Goal: Information Seeking & Learning: Find specific fact

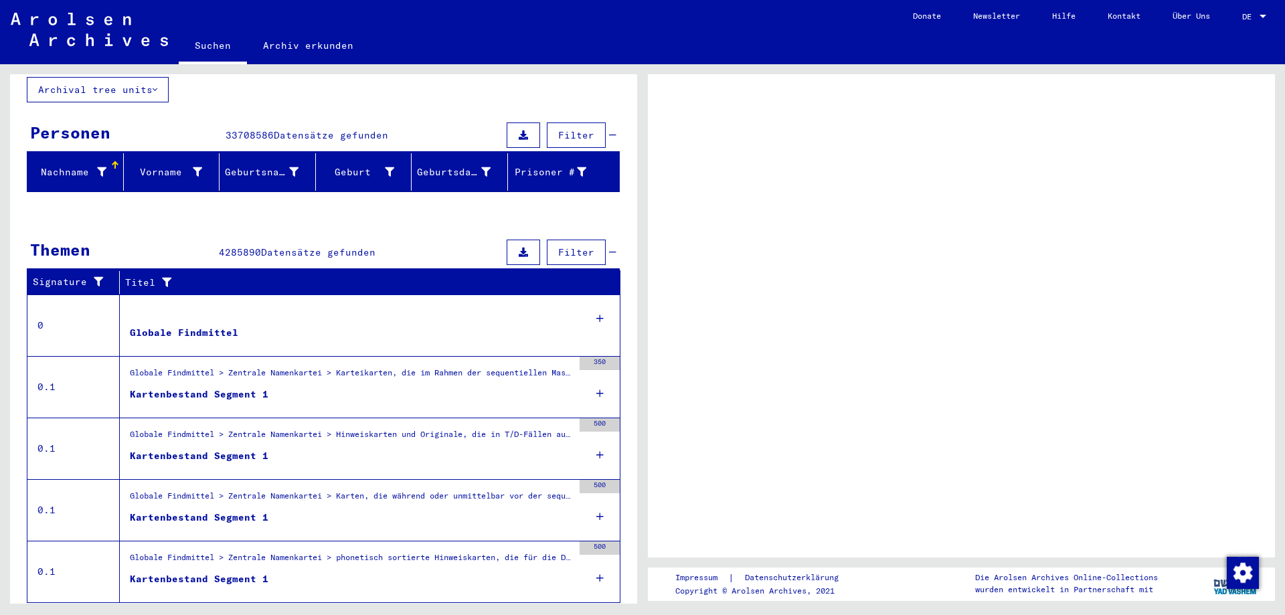
scroll to position [96, 0]
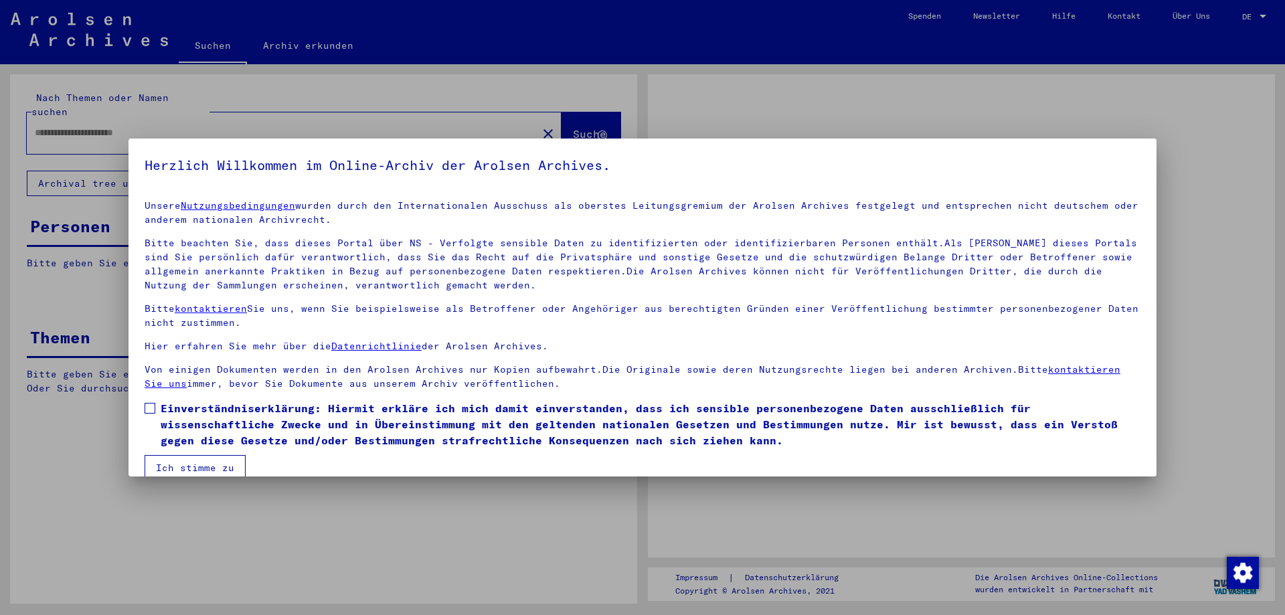
type input "**********"
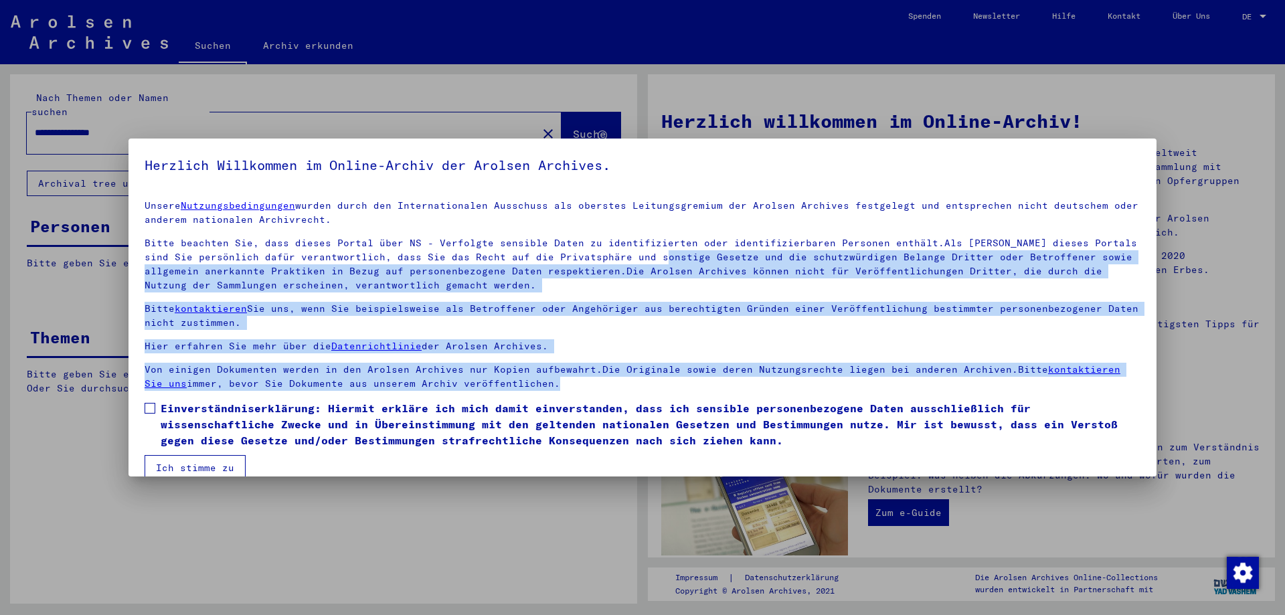
drag, startPoint x: 632, startPoint y: 160, endPoint x: 636, endPoint y: 266, distance: 105.9
click at [636, 266] on mat-dialog-content "Unsere Nutzungsbedingungen wurden durch den Internationalen Ausschuss als obers…" at bounding box center [643, 334] width 1028 height 291
click at [636, 266] on p "Bitte beachten Sie, dass dieses Portal über NS - Verfolgte sensible Daten zu id…" at bounding box center [643, 264] width 996 height 56
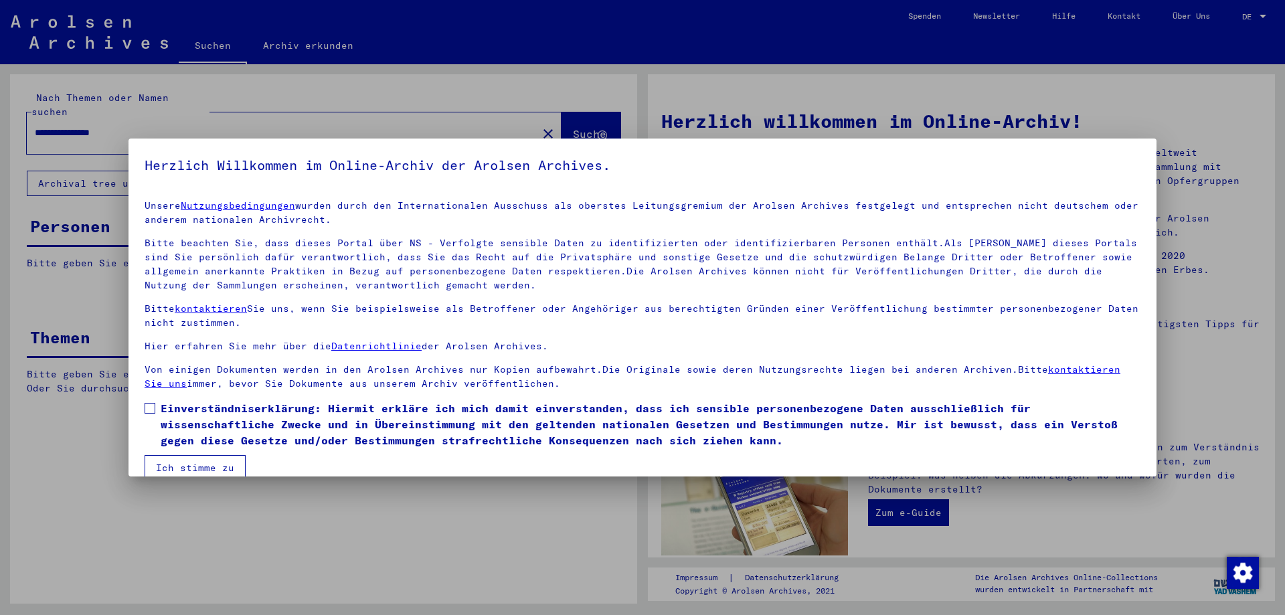
scroll to position [20, 0]
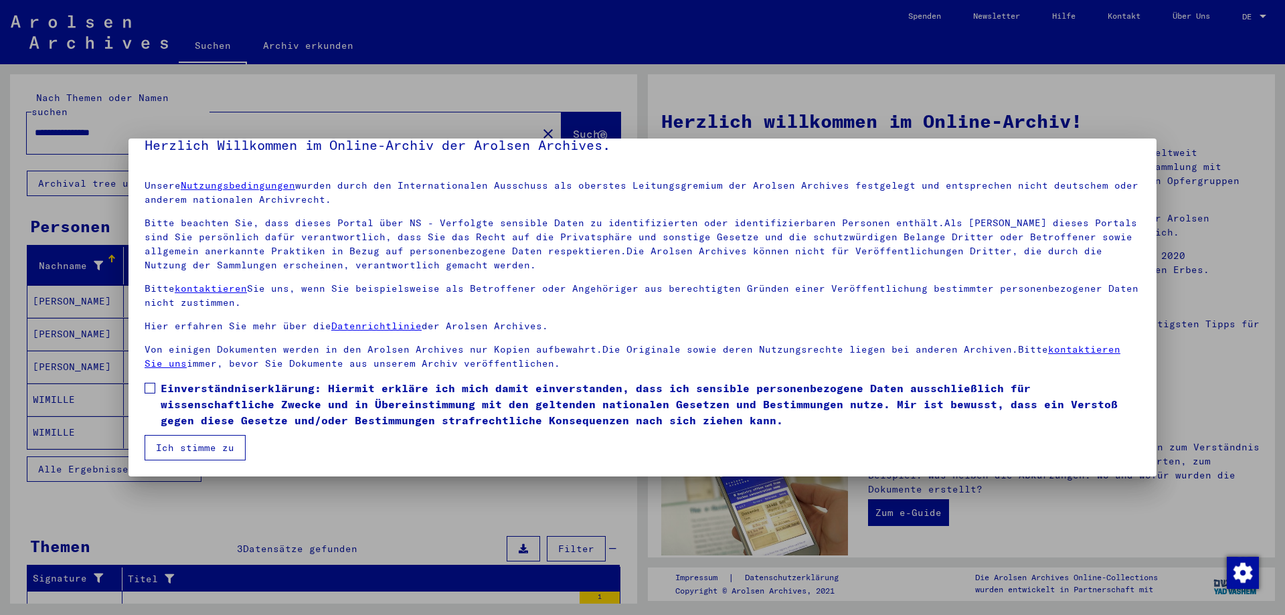
click at [144, 384] on mat-dialog-content "Unsere Nutzungsbedingungen wurden durch den Internationalen Ausschuss als obers…" at bounding box center [643, 314] width 1028 height 291
click at [151, 391] on span at bounding box center [150, 388] width 11 height 11
click at [195, 446] on button "Ich stimme zu" at bounding box center [195, 447] width 101 height 25
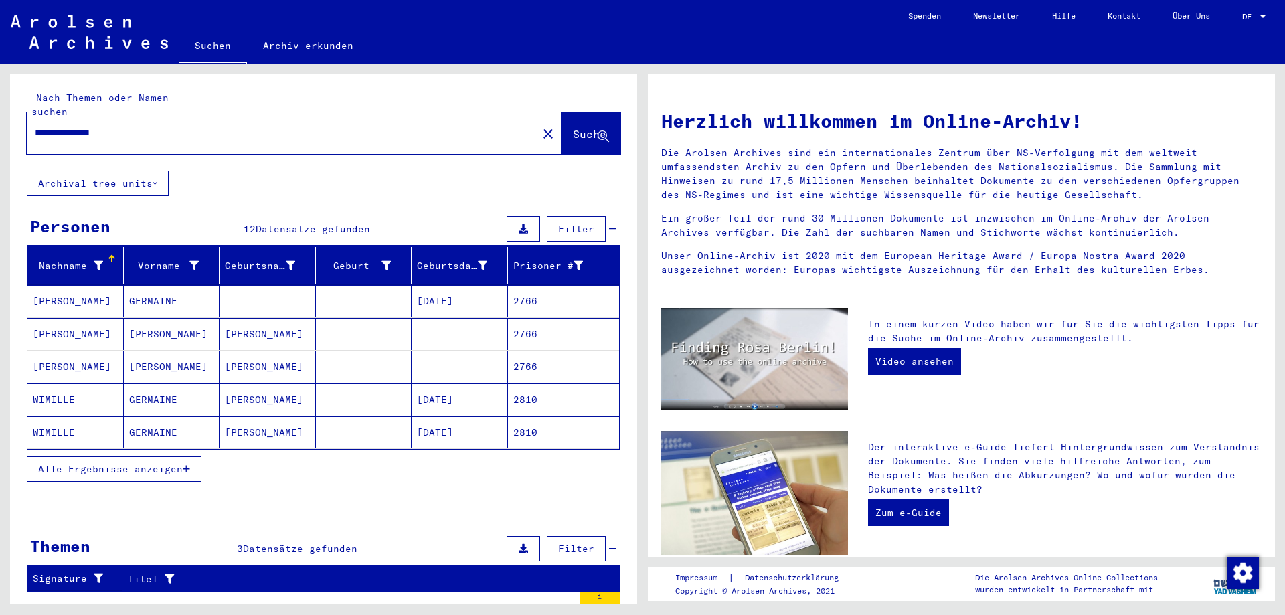
click at [1265, 9] on div "DE DE" at bounding box center [1256, 13] width 27 height 23
click at [1251, 23] on span "English" at bounding box center [1240, 24] width 54 height 24
click at [1251, 23] on div "DE DE" at bounding box center [1256, 13] width 27 height 23
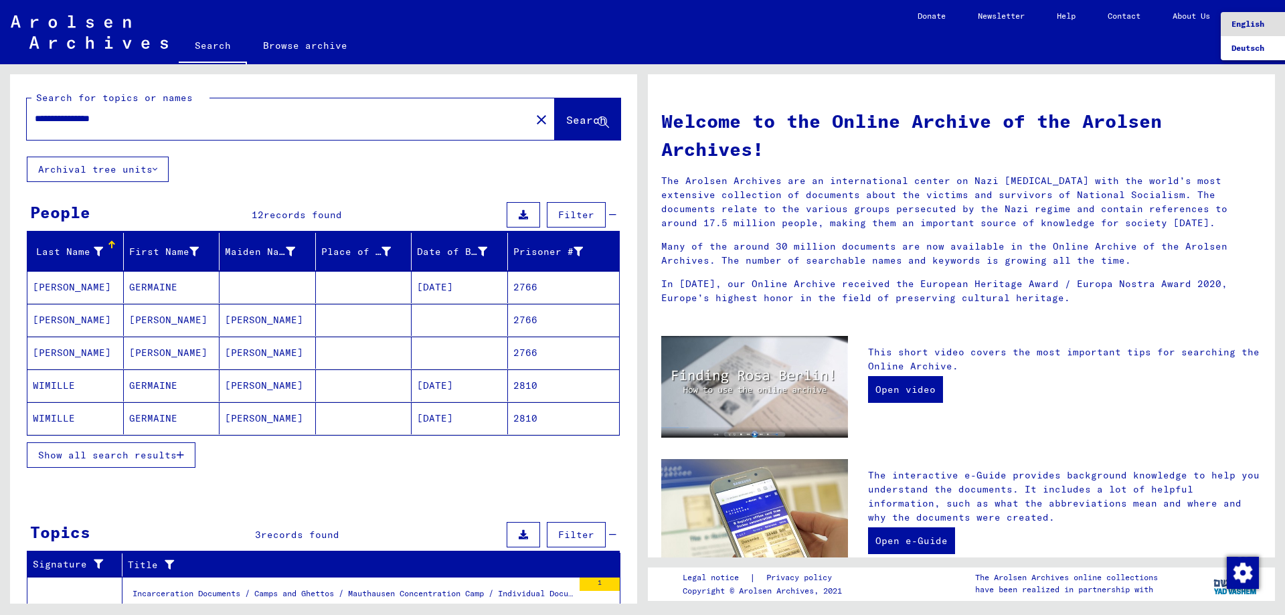
click at [135, 293] on div at bounding box center [642, 307] width 1285 height 615
click at [67, 286] on mat-cell "[PERSON_NAME]" at bounding box center [75, 287] width 96 height 32
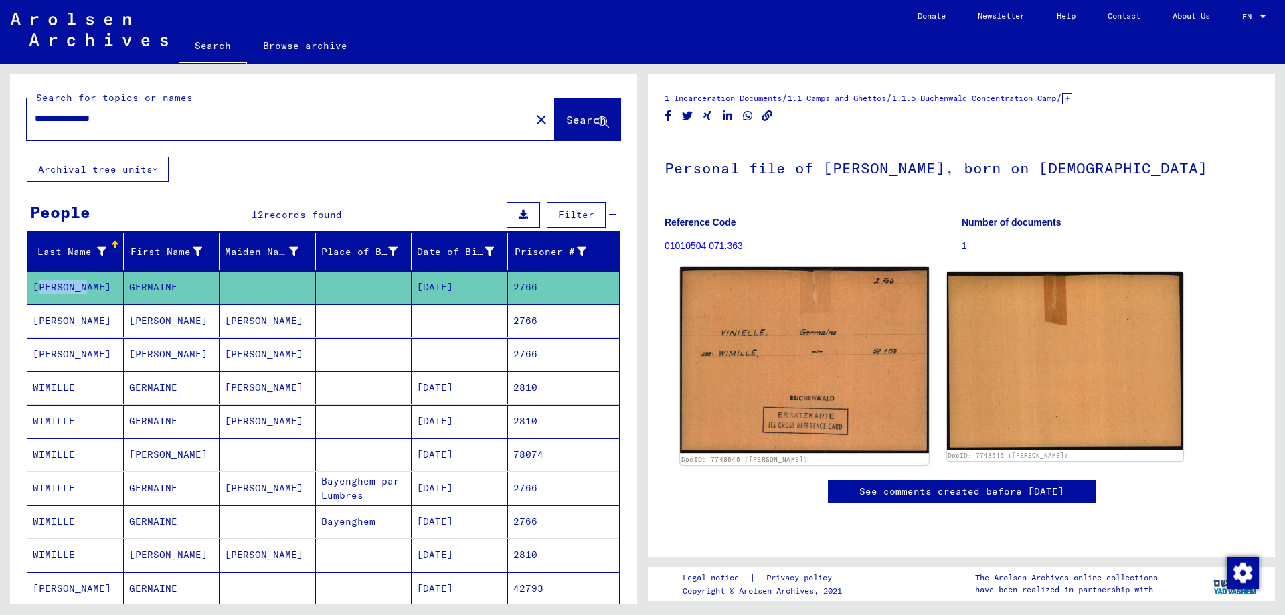
click at [813, 379] on img at bounding box center [804, 360] width 248 height 186
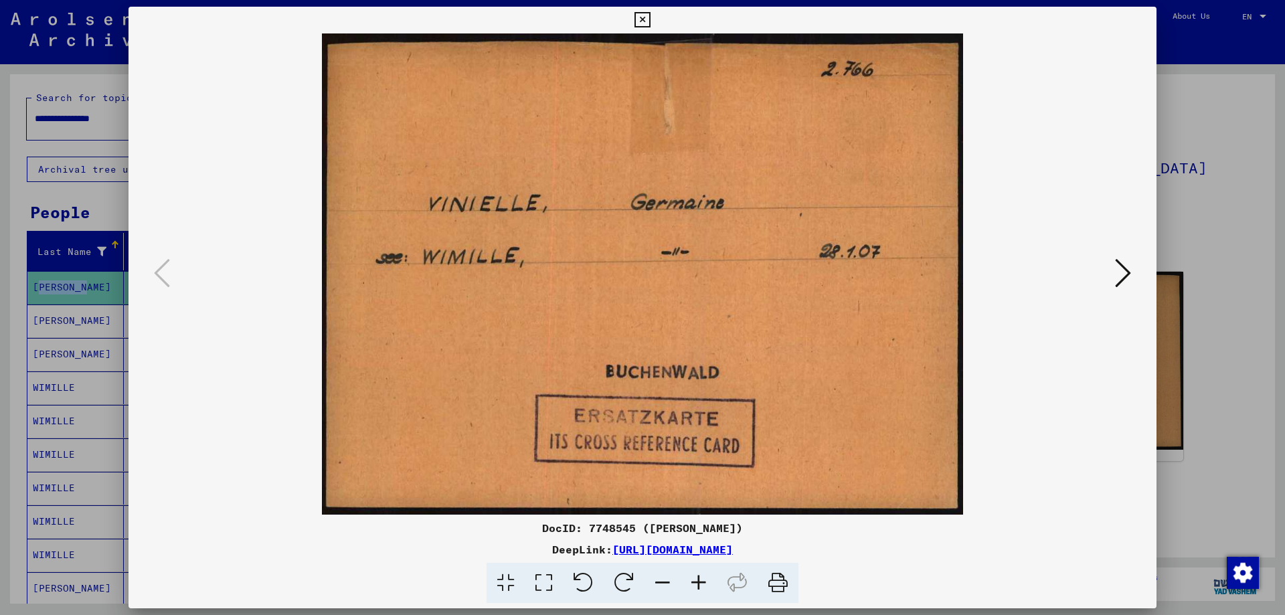
click at [643, 17] on icon at bounding box center [642, 20] width 15 height 16
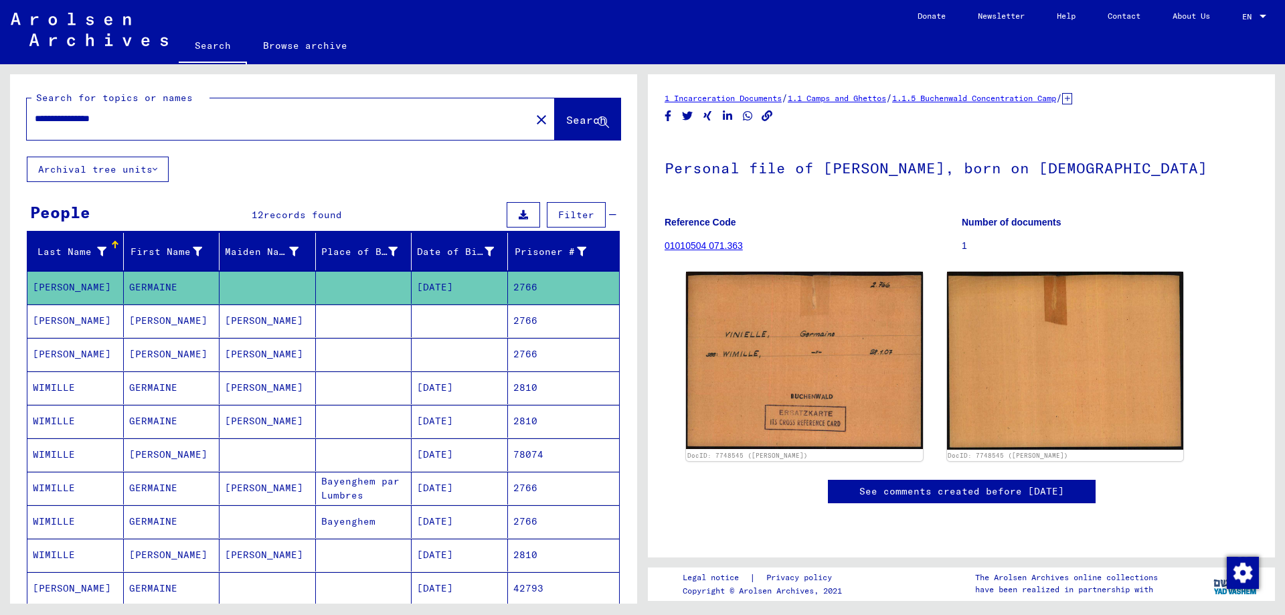
click at [361, 331] on mat-cell at bounding box center [364, 321] width 96 height 33
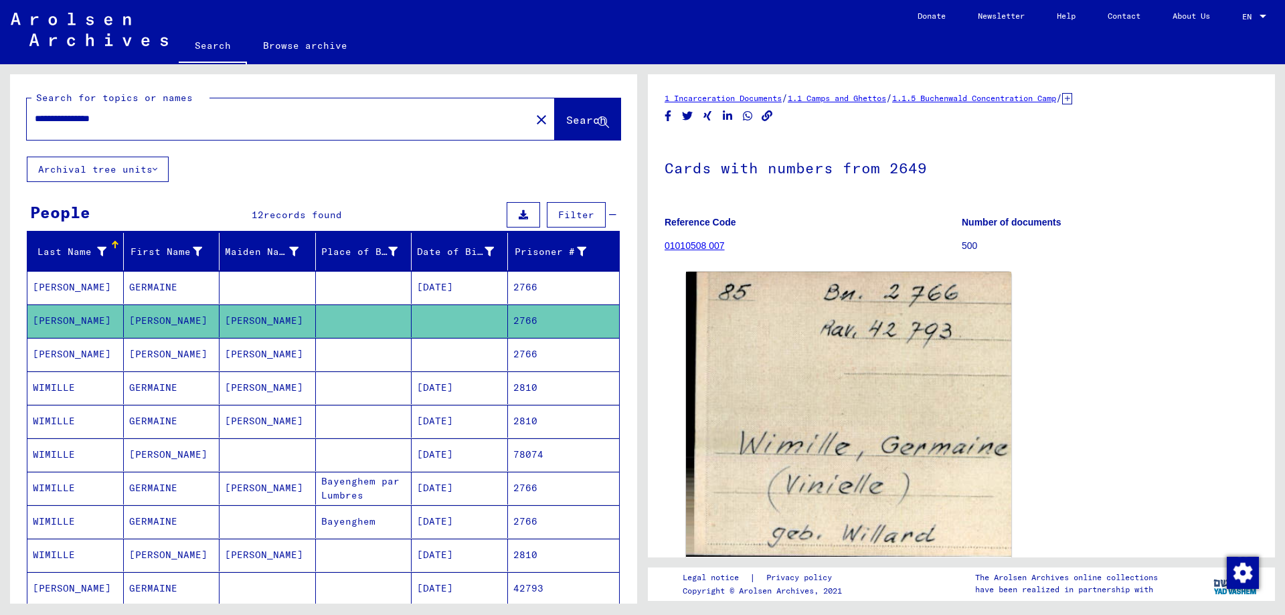
click at [344, 353] on mat-cell at bounding box center [364, 354] width 96 height 33
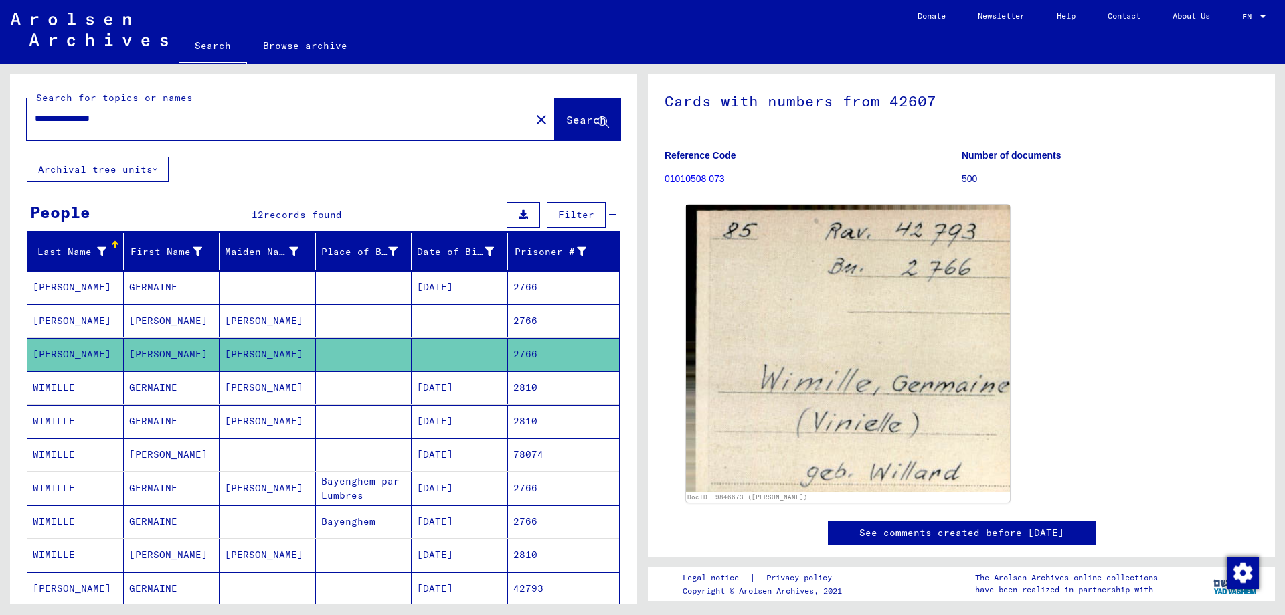
scroll to position [134, 0]
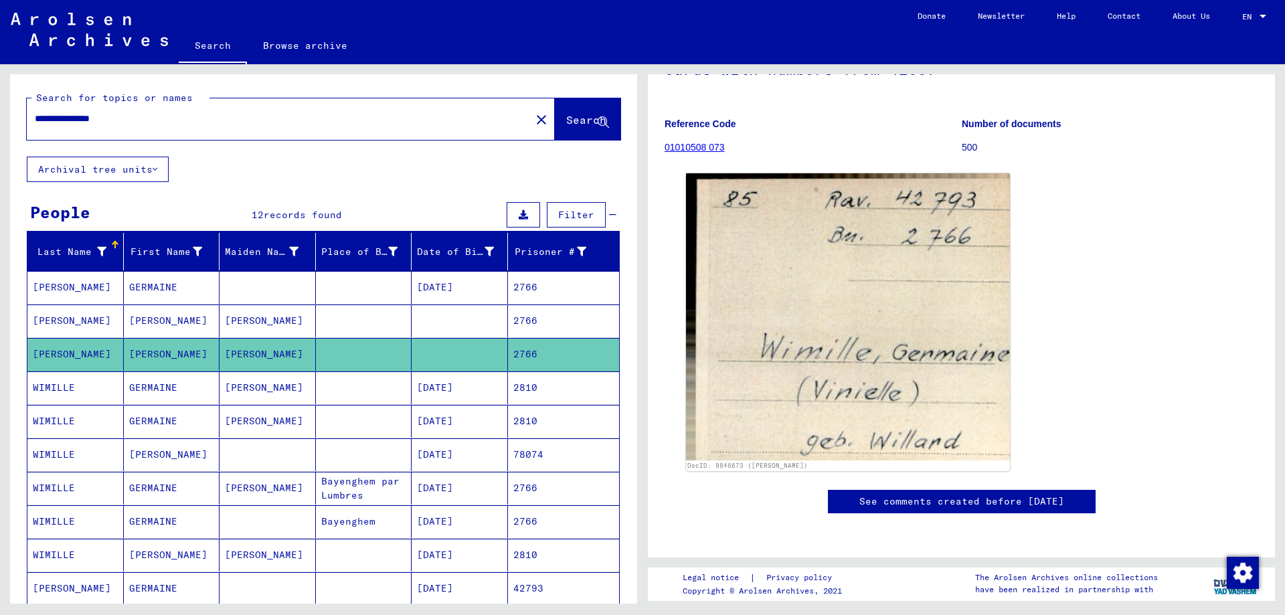
click at [347, 394] on mat-cell at bounding box center [364, 388] width 96 height 33
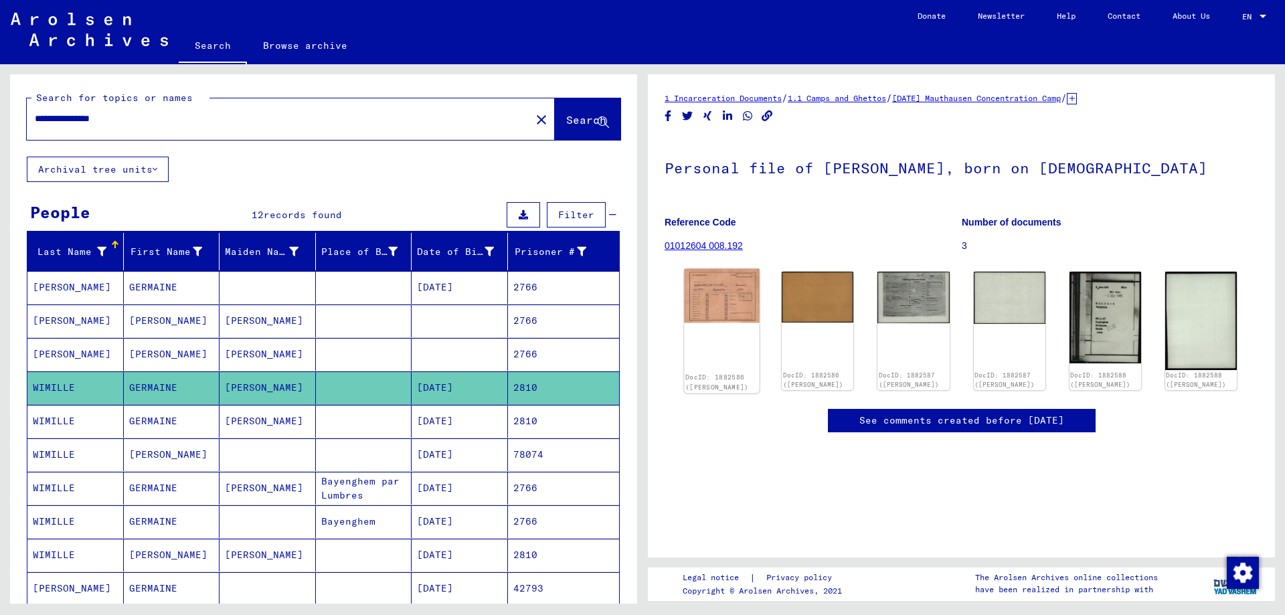
click at [730, 310] on img at bounding box center [722, 296] width 76 height 54
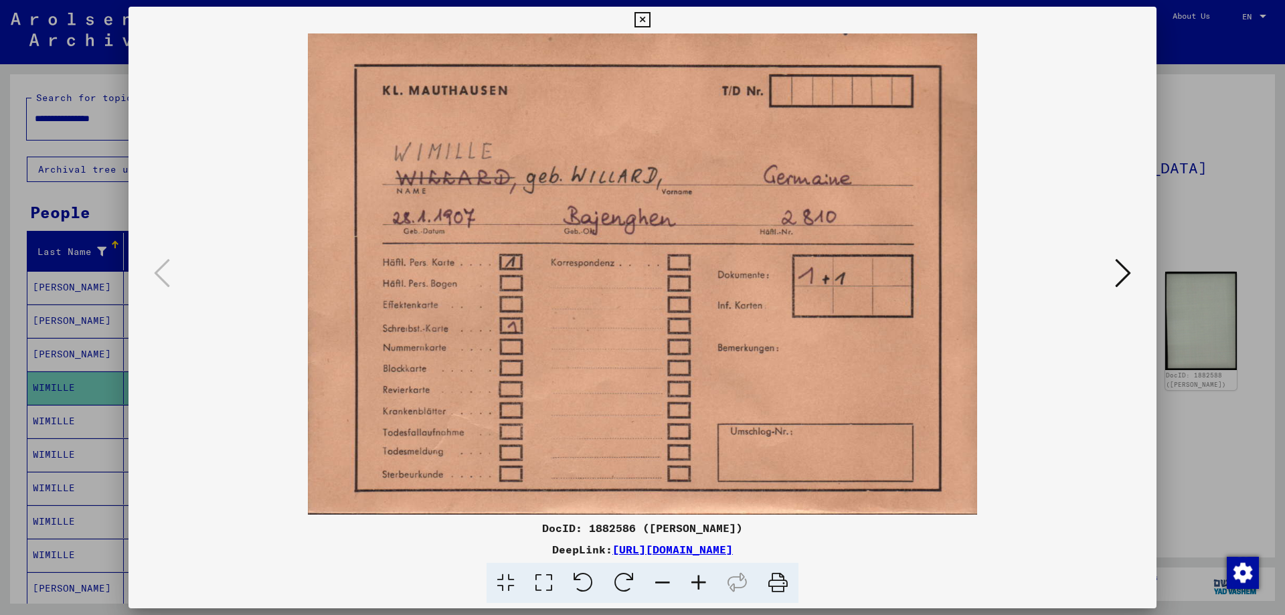
click at [1127, 268] on icon at bounding box center [1123, 273] width 16 height 32
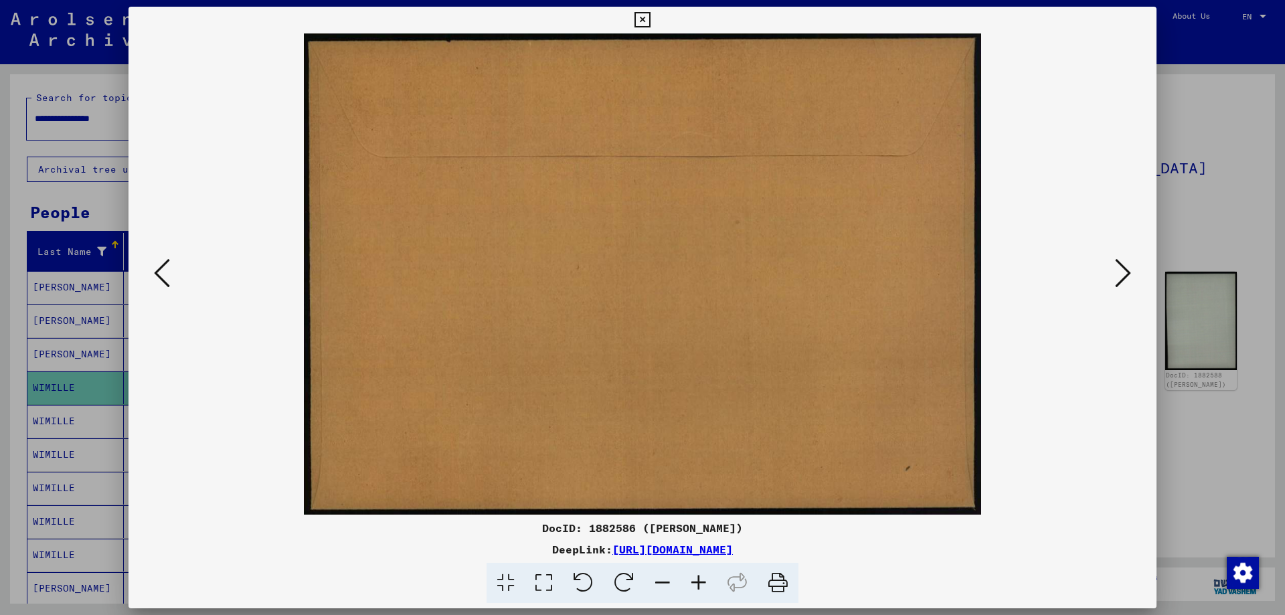
click at [1127, 268] on icon at bounding box center [1123, 273] width 16 height 32
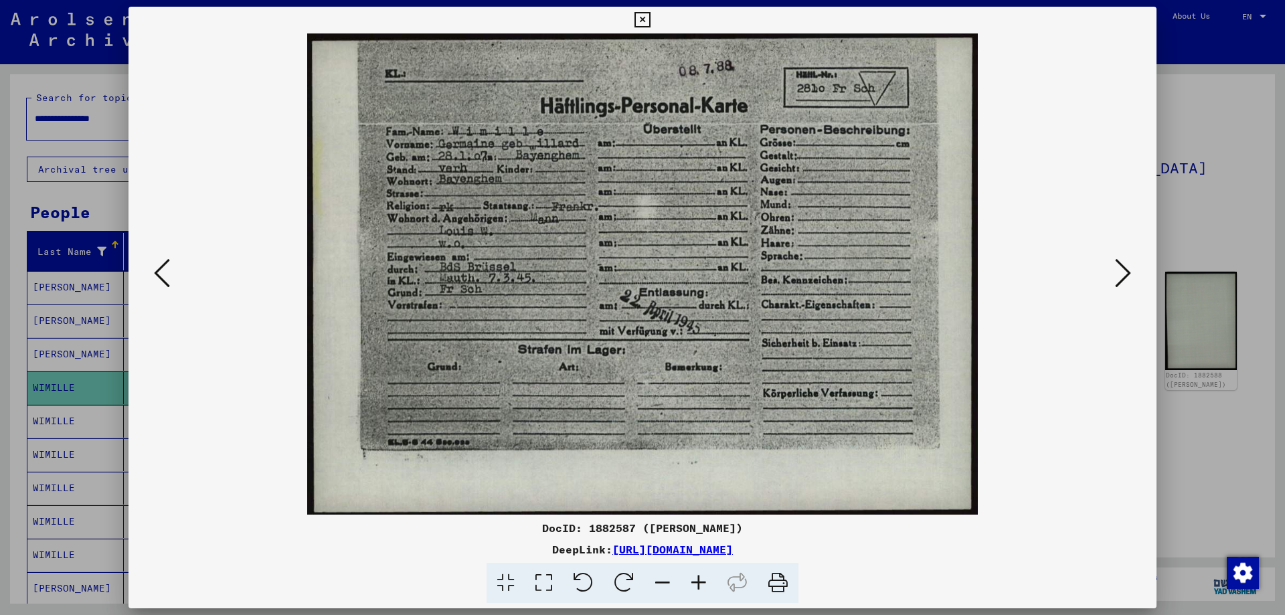
click at [1127, 268] on icon at bounding box center [1123, 273] width 16 height 32
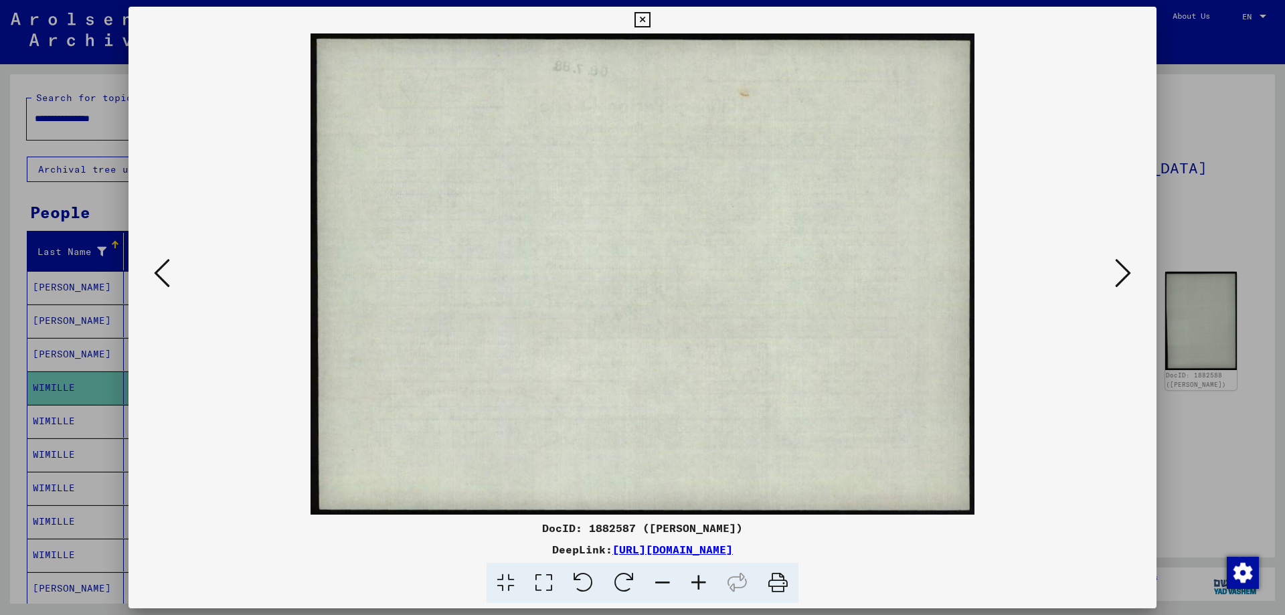
click at [1127, 268] on icon at bounding box center [1123, 273] width 16 height 32
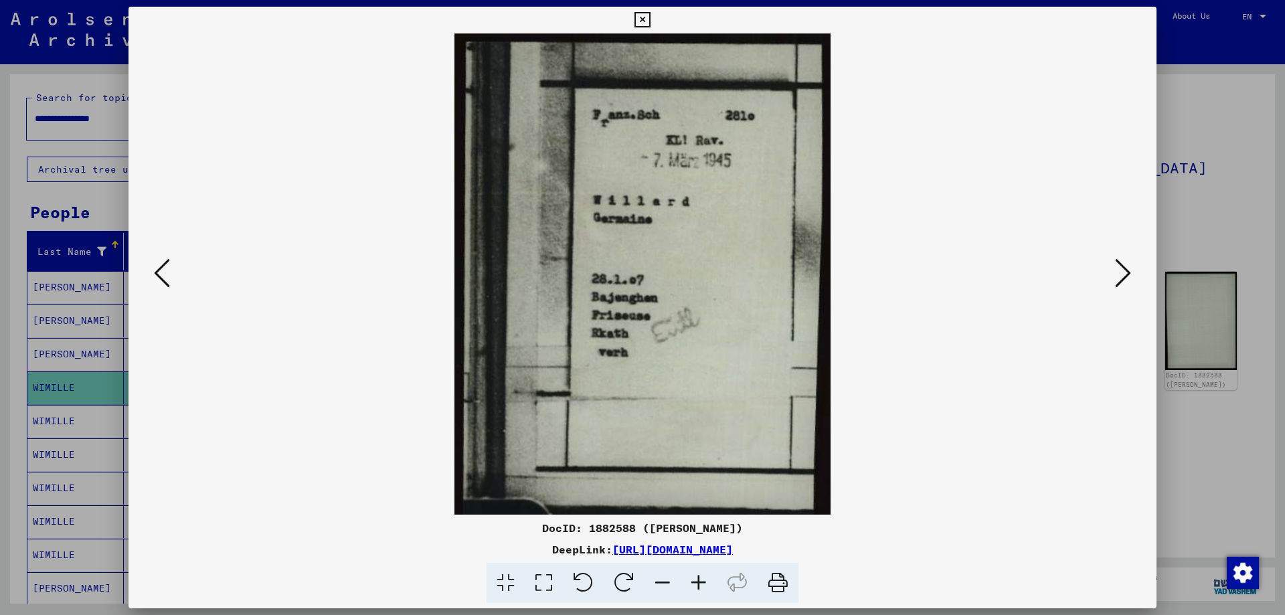
click at [1127, 268] on icon at bounding box center [1123, 273] width 16 height 32
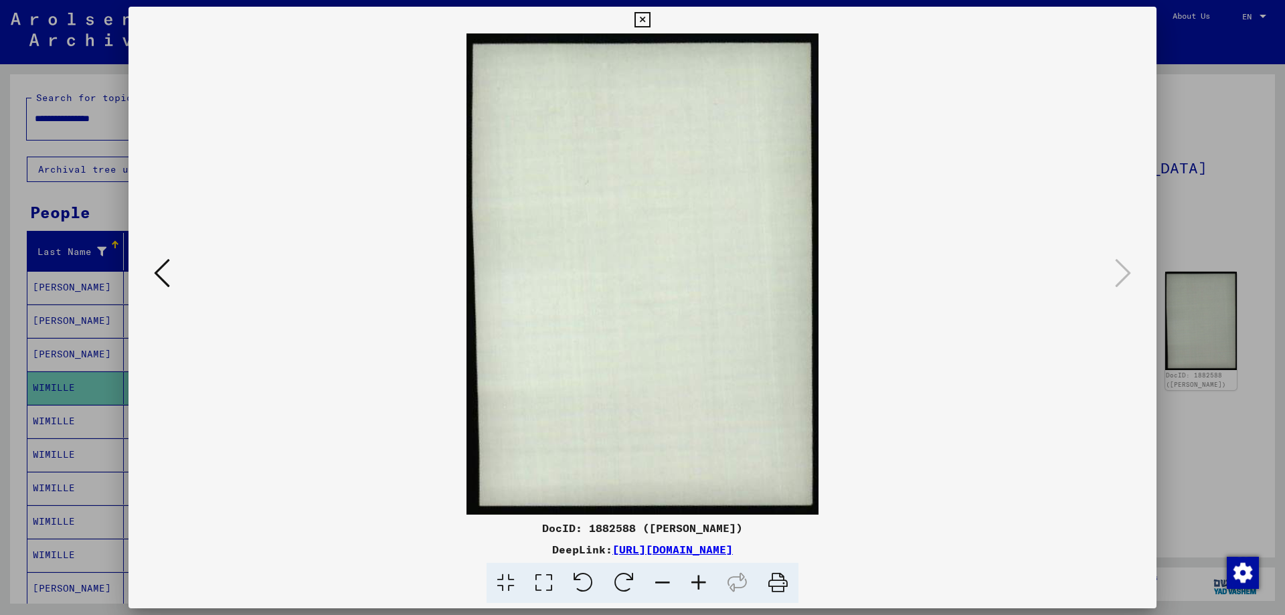
click at [639, 19] on icon at bounding box center [642, 20] width 15 height 16
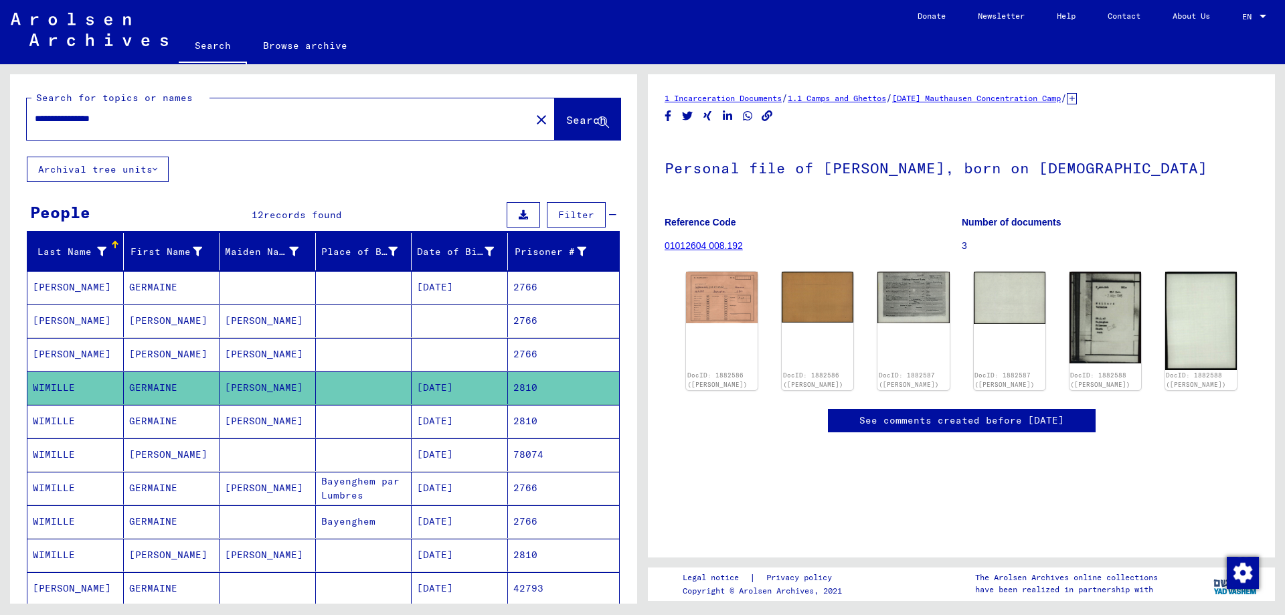
click at [152, 427] on mat-cell "GERMAINE" at bounding box center [172, 421] width 96 height 33
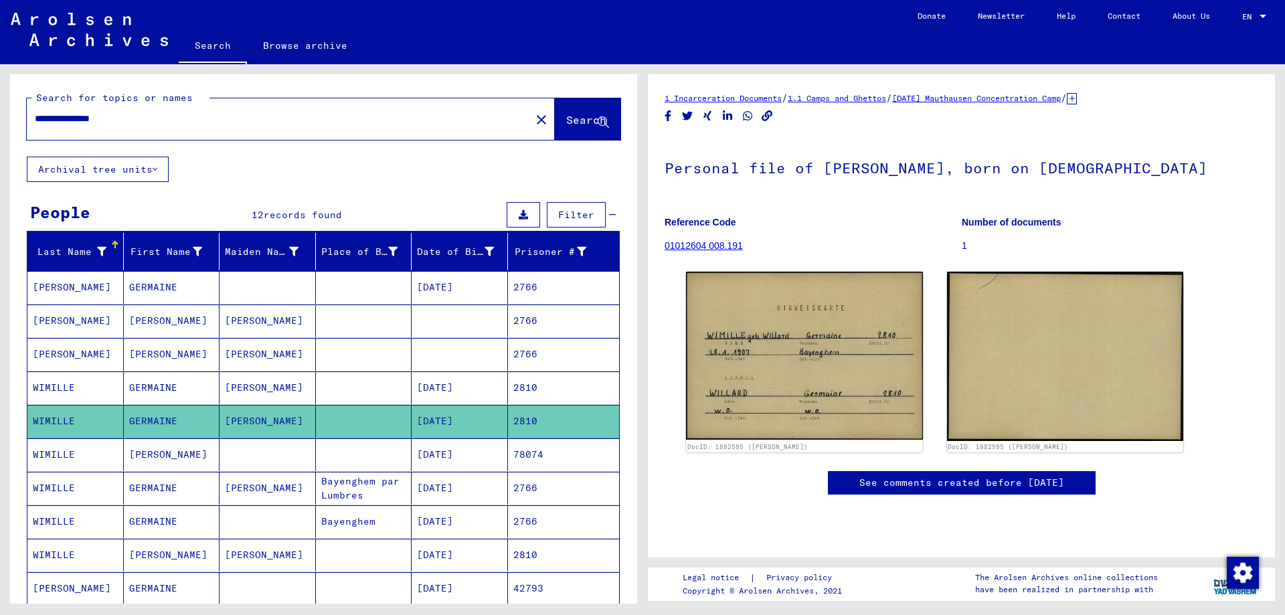
click at [183, 456] on mat-cell "[PERSON_NAME]" at bounding box center [172, 455] width 96 height 33
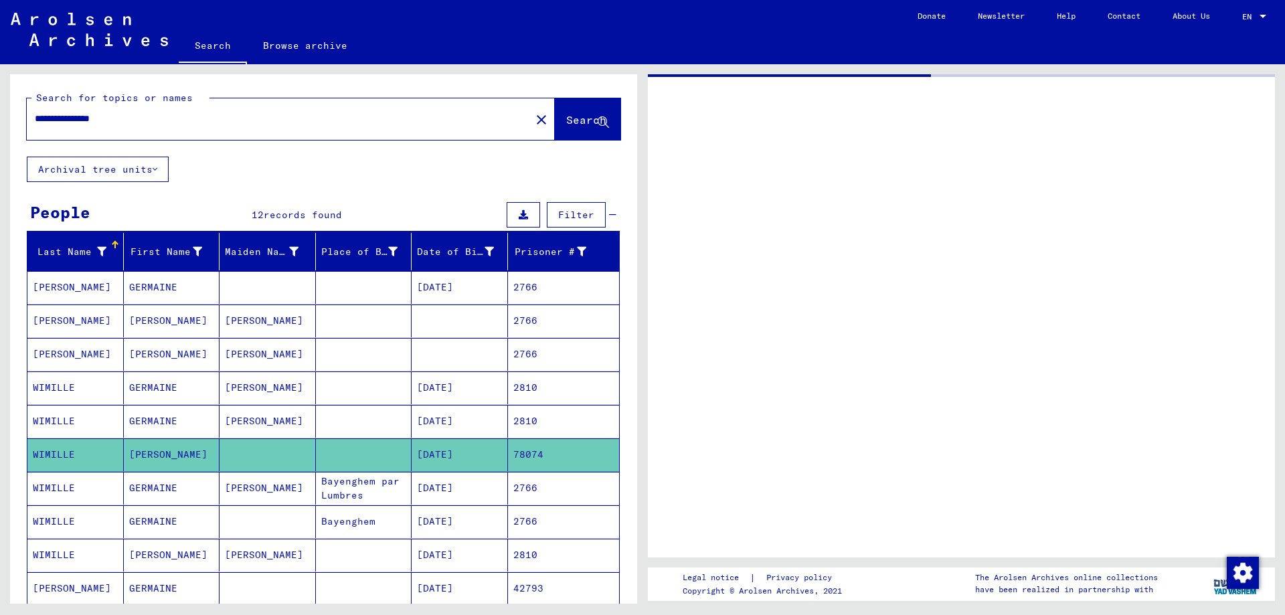
click at [183, 456] on mat-cell "[PERSON_NAME]" at bounding box center [172, 455] width 96 height 33
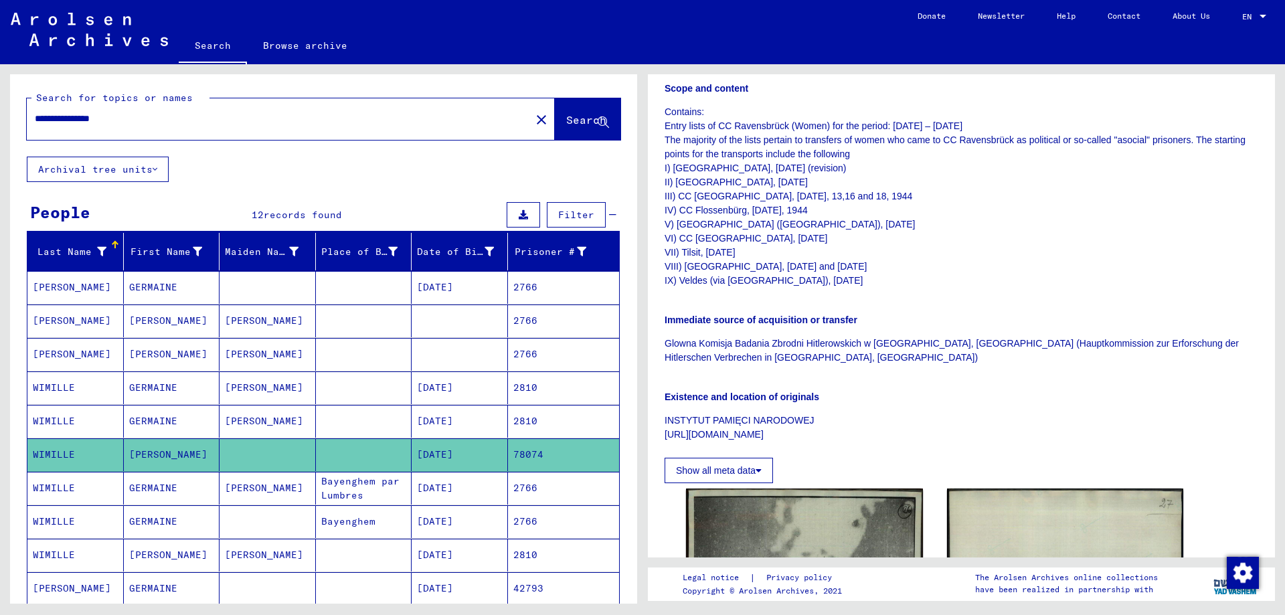
scroll to position [536, 0]
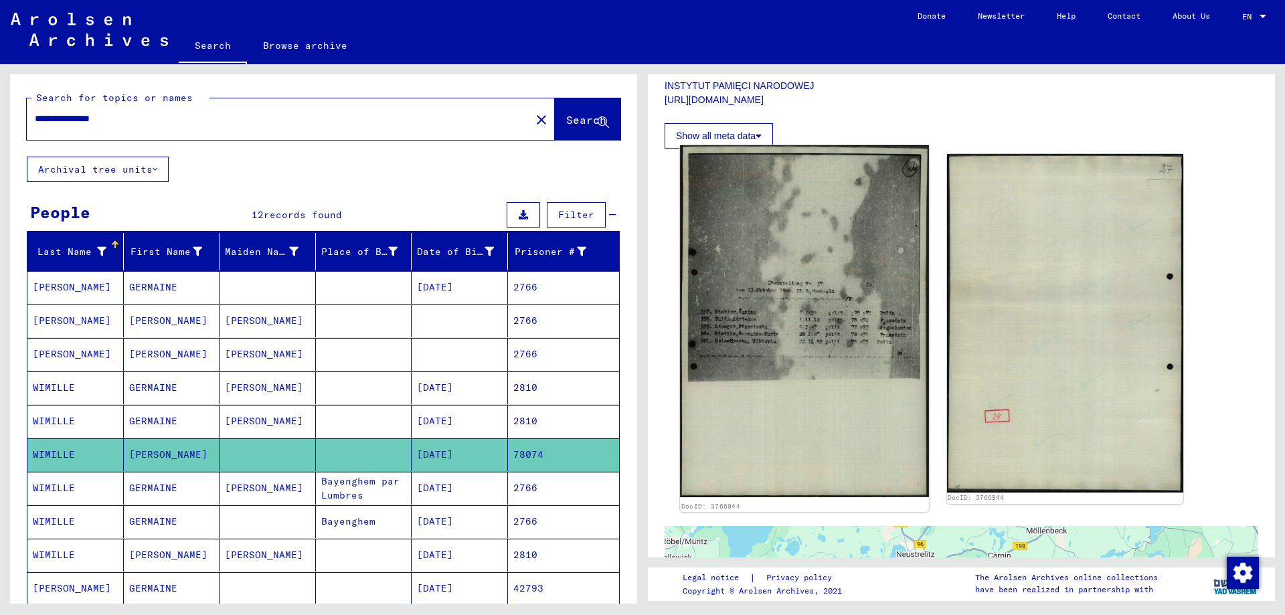
click at [808, 356] on img at bounding box center [804, 321] width 248 height 352
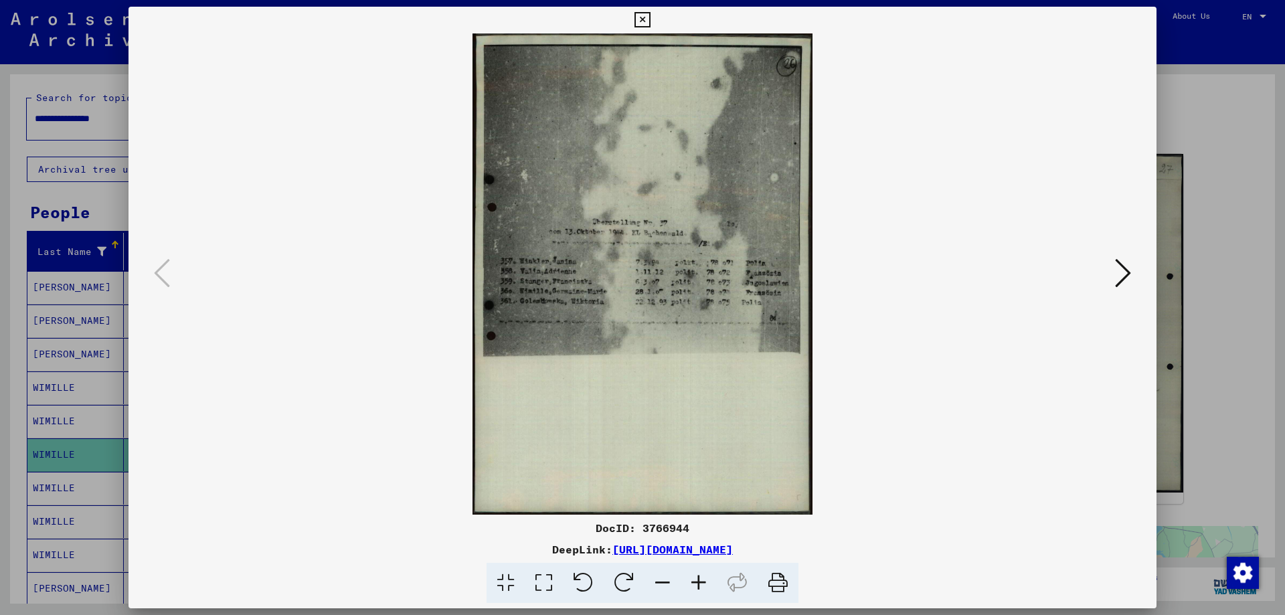
click at [651, 312] on img at bounding box center [642, 273] width 937 height 481
click at [625, 295] on img at bounding box center [642, 273] width 937 height 481
click at [640, 17] on icon at bounding box center [642, 20] width 15 height 16
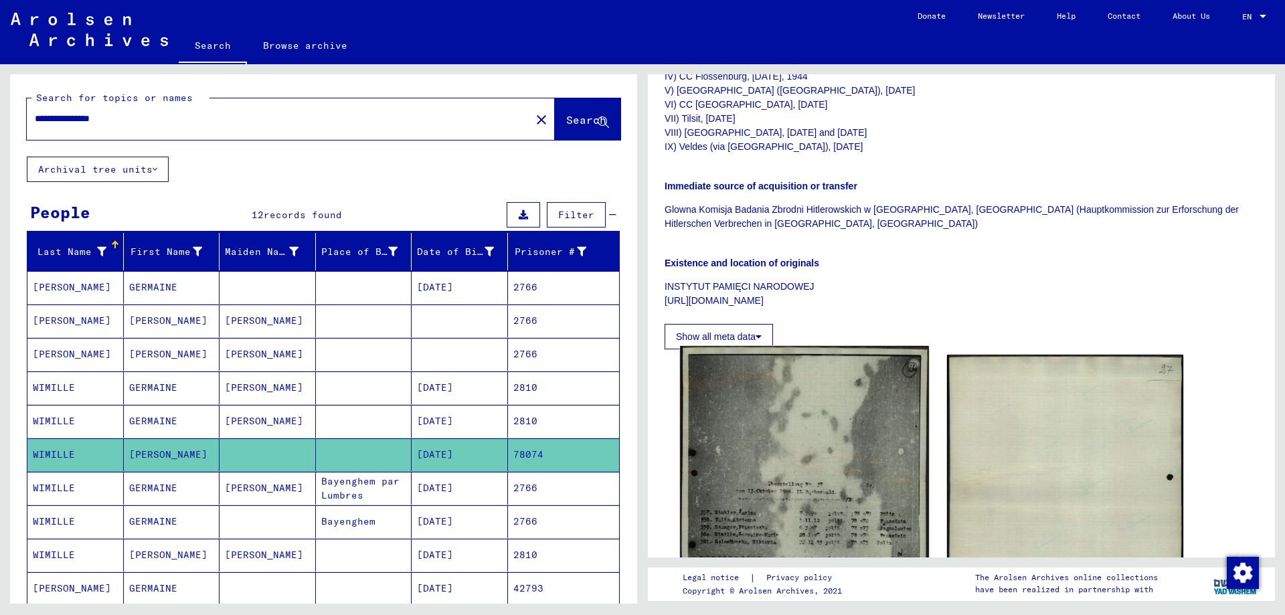
scroll to position [469, 0]
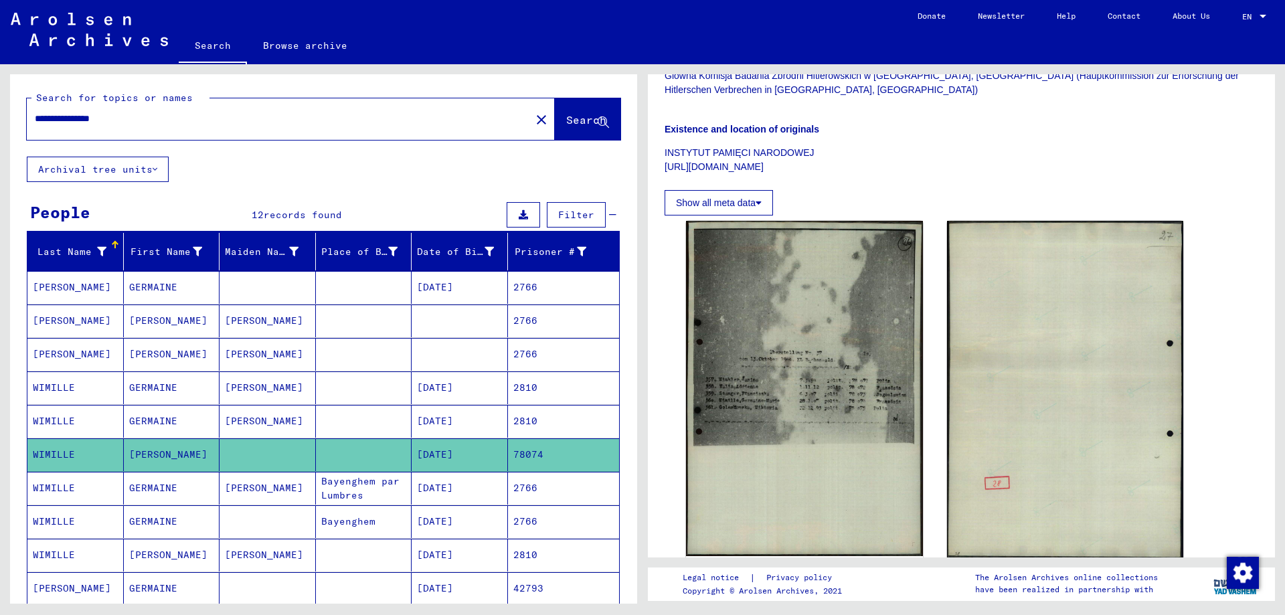
click at [427, 492] on mat-cell "[DATE]" at bounding box center [460, 488] width 96 height 33
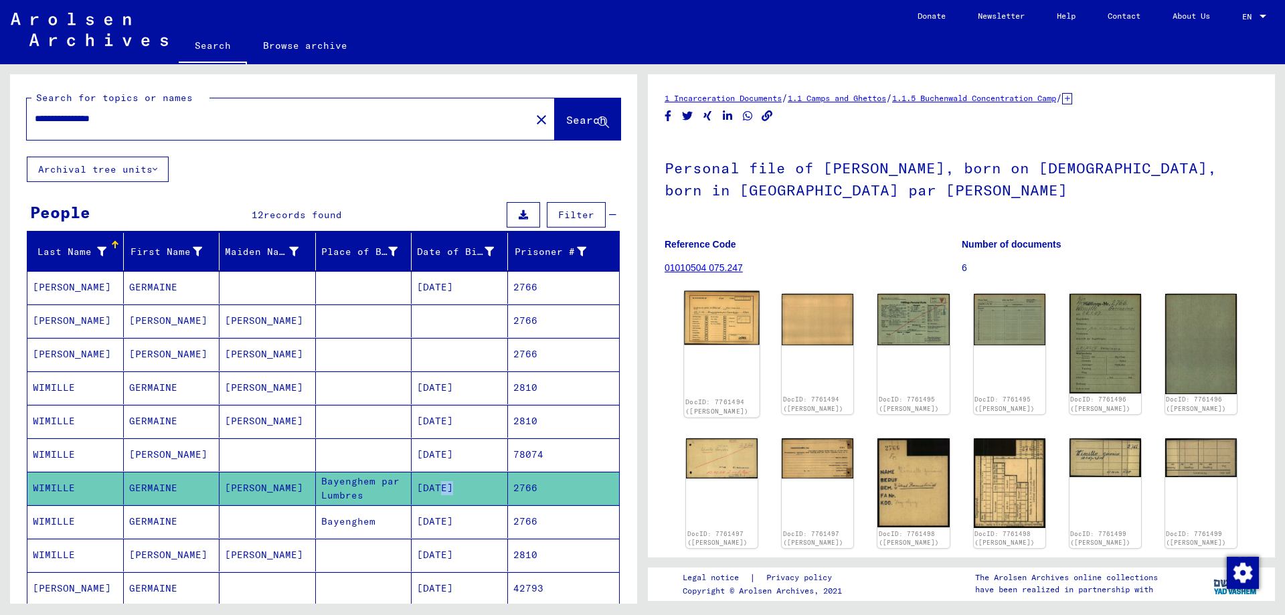
click at [713, 352] on div "DocID: 7761494 ([PERSON_NAME])" at bounding box center [722, 354] width 76 height 127
click at [720, 339] on img at bounding box center [722, 318] width 76 height 54
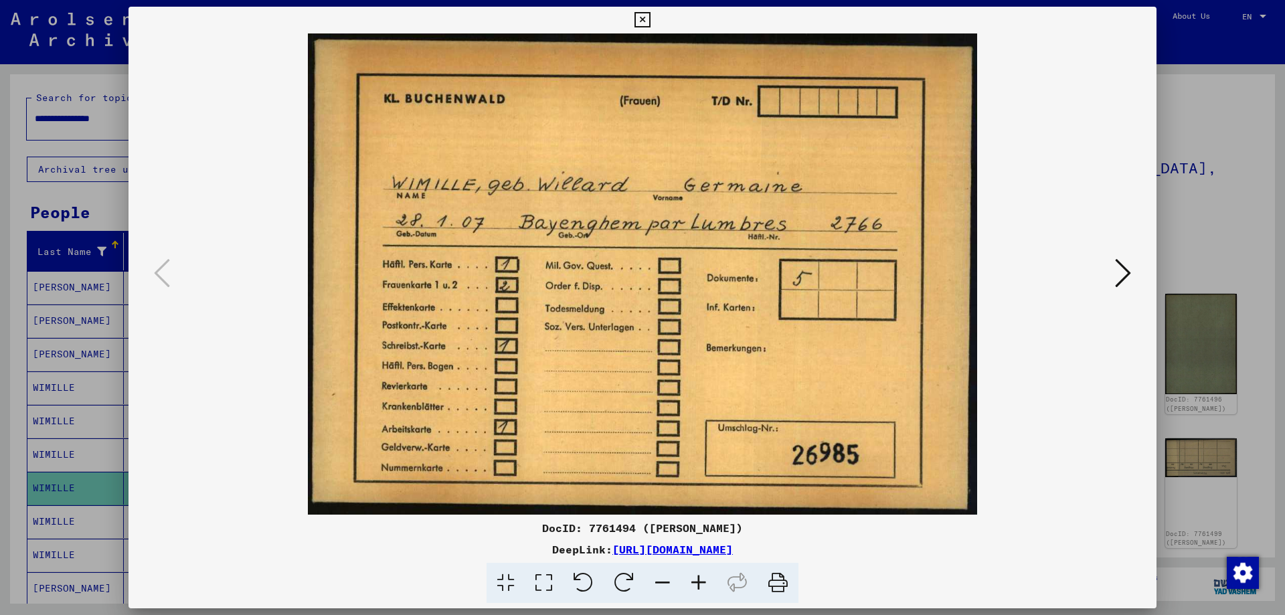
click at [1139, 275] on div at bounding box center [643, 273] width 1028 height 481
click at [1123, 275] on icon at bounding box center [1123, 273] width 16 height 32
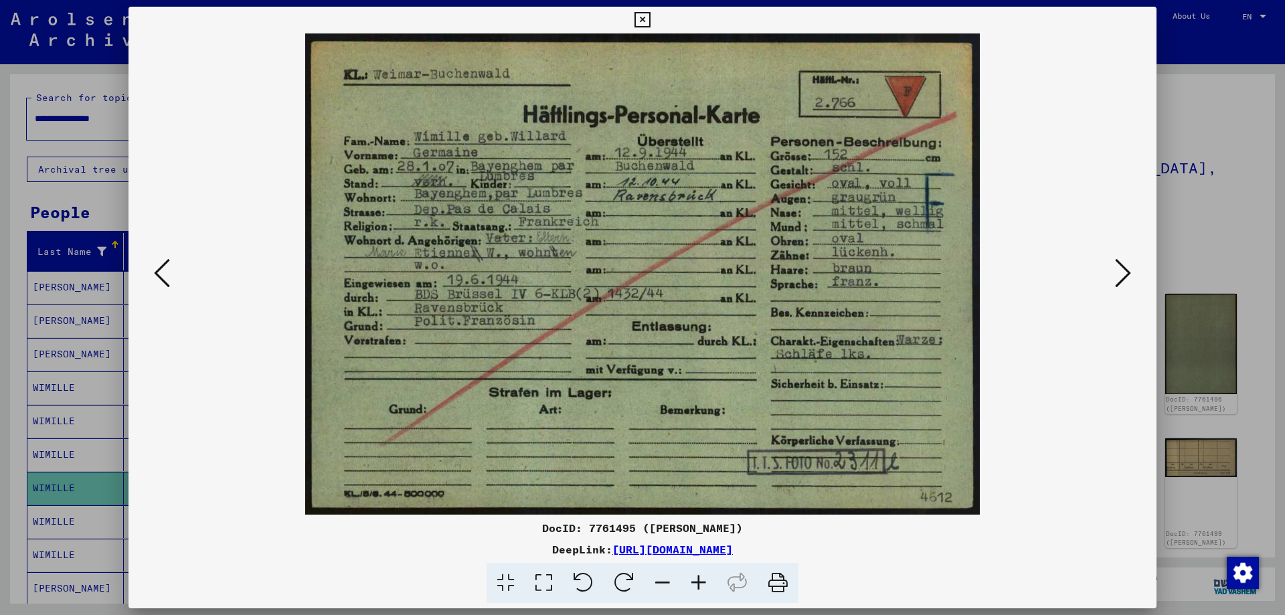
click at [1123, 275] on icon at bounding box center [1123, 273] width 16 height 32
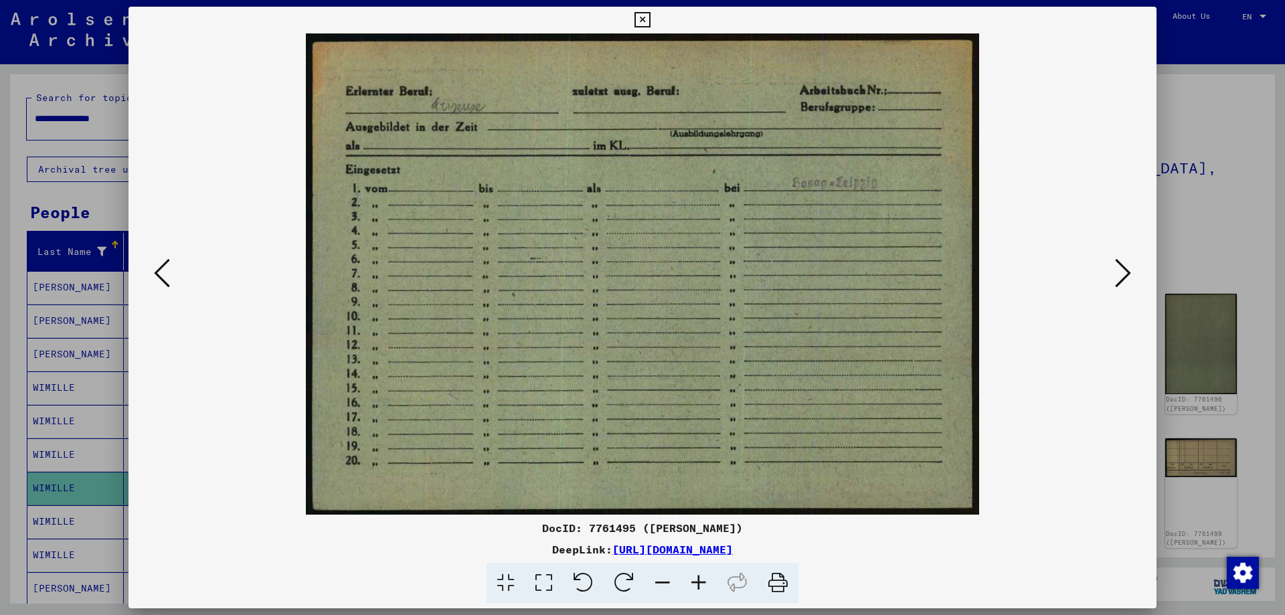
click at [1123, 275] on icon at bounding box center [1123, 273] width 16 height 32
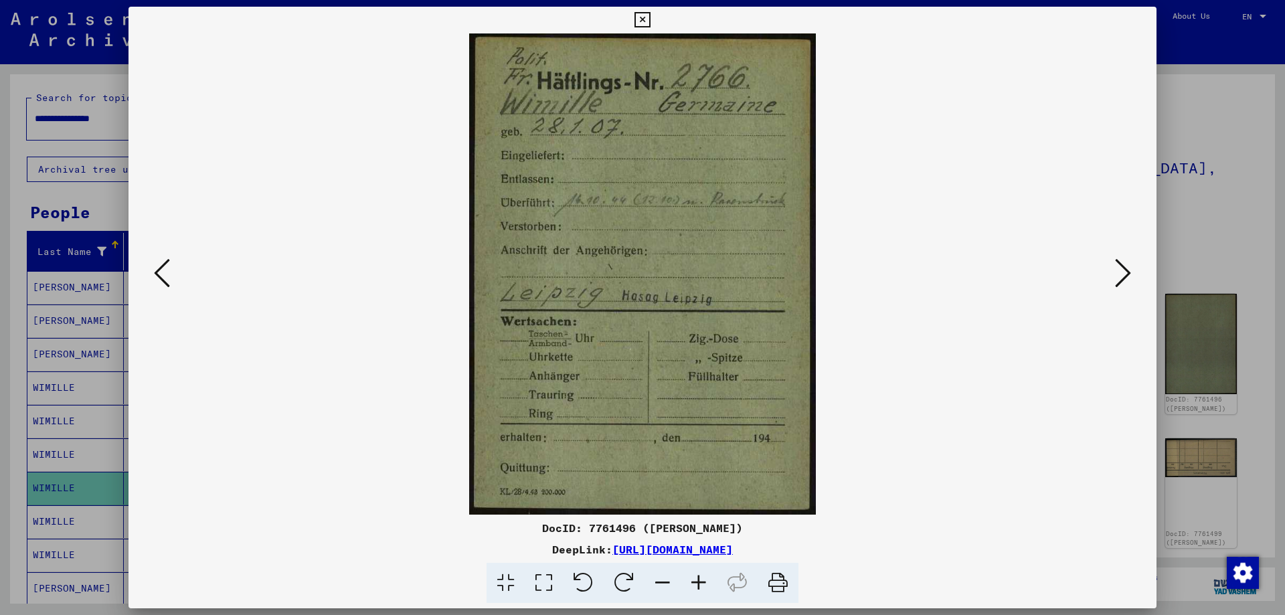
click at [1123, 275] on icon at bounding box center [1123, 273] width 16 height 32
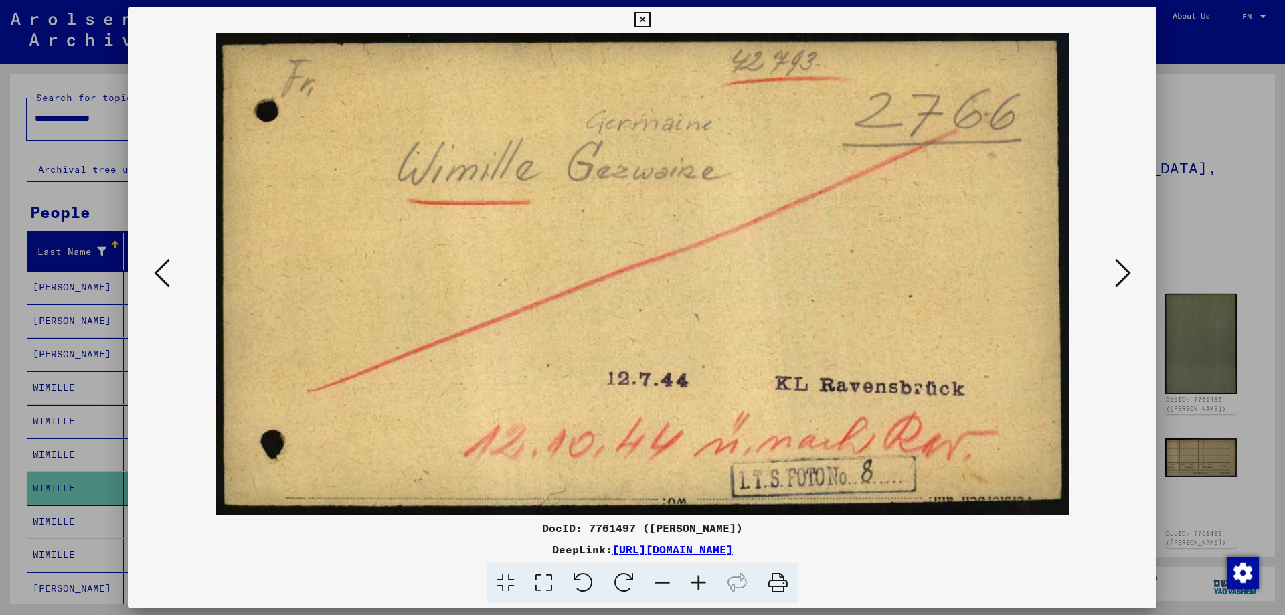
click at [1123, 275] on icon at bounding box center [1123, 273] width 16 height 32
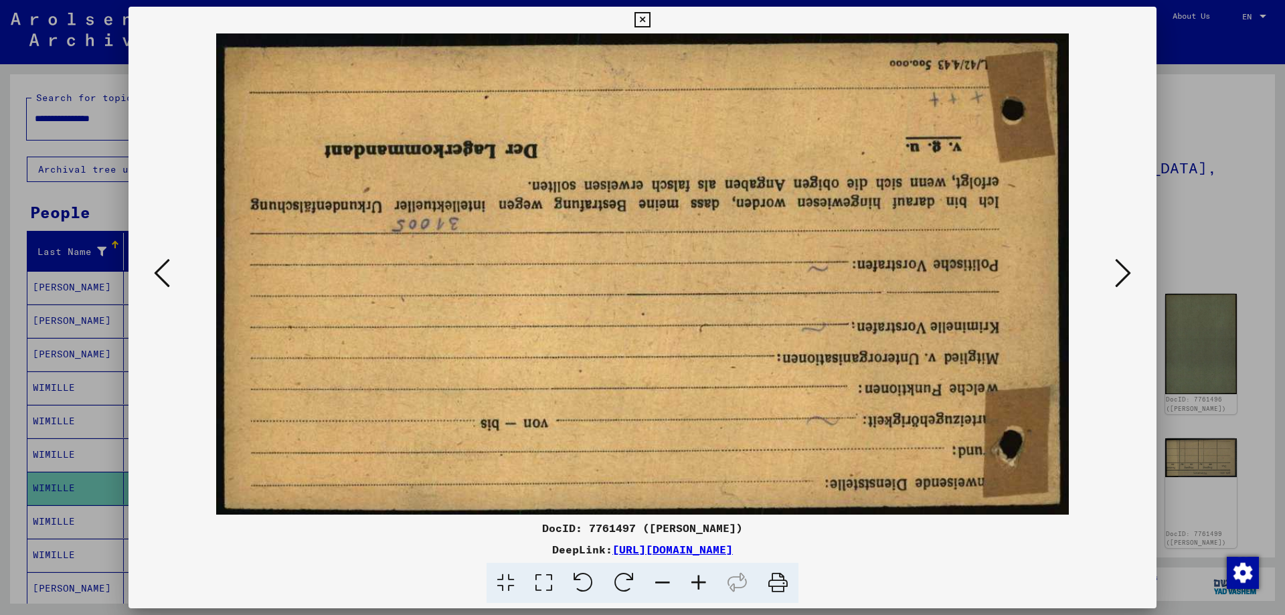
click at [1123, 275] on icon at bounding box center [1123, 273] width 16 height 32
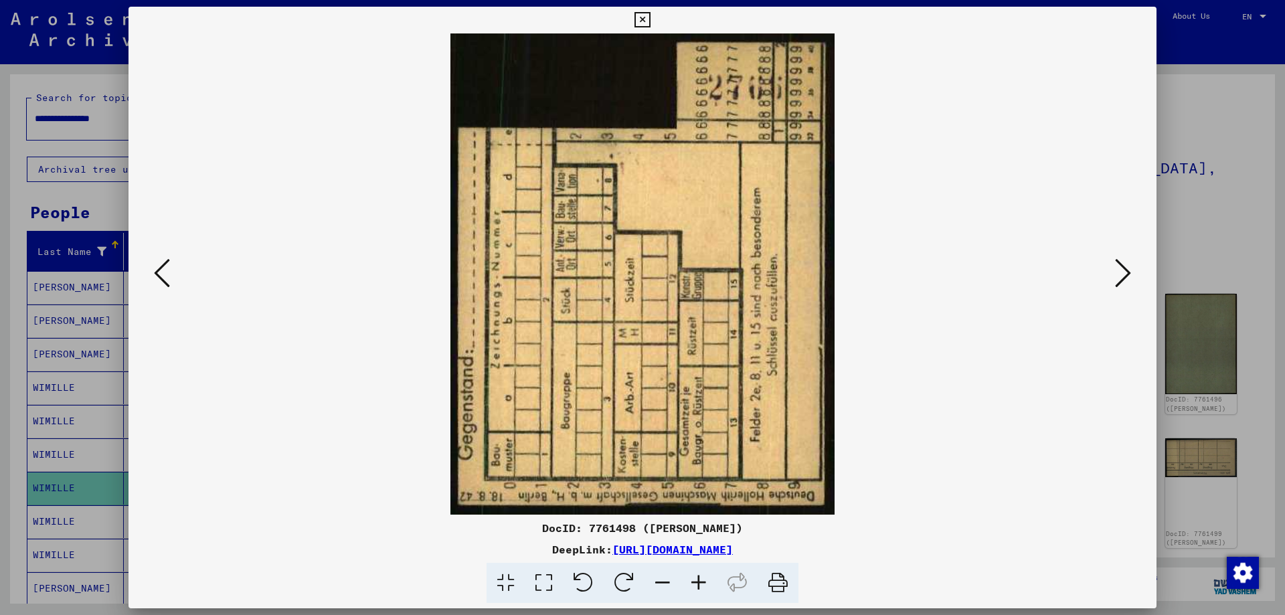
click at [1123, 275] on icon at bounding box center [1123, 273] width 16 height 32
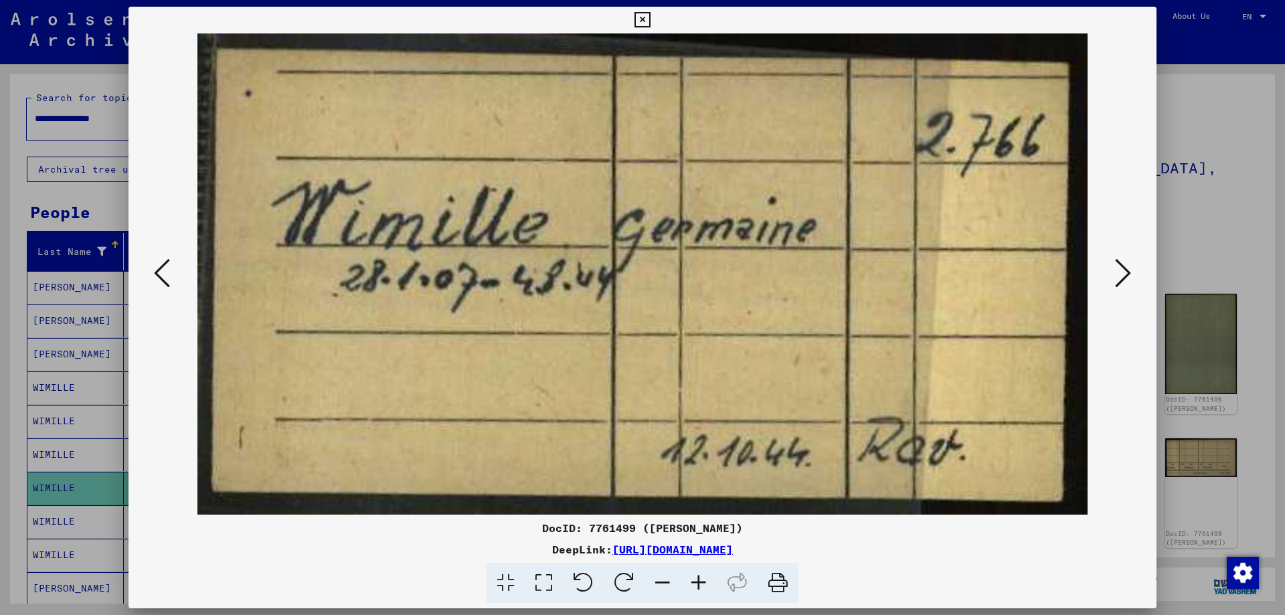
click at [1123, 275] on icon at bounding box center [1123, 273] width 16 height 32
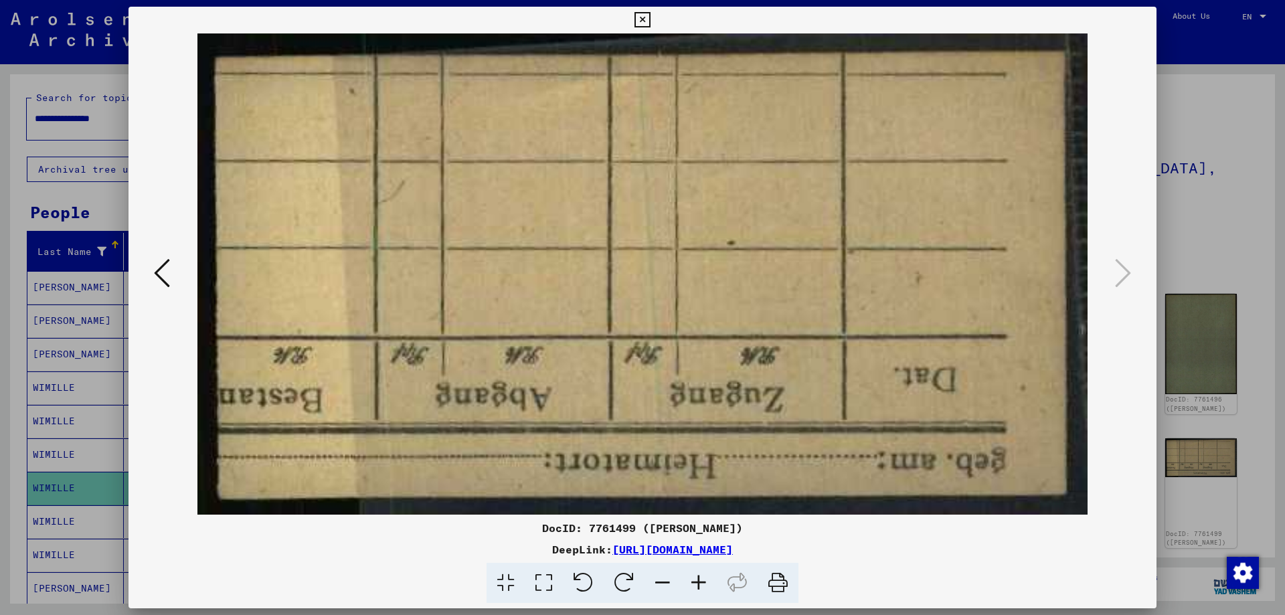
click at [648, 22] on icon at bounding box center [642, 20] width 15 height 16
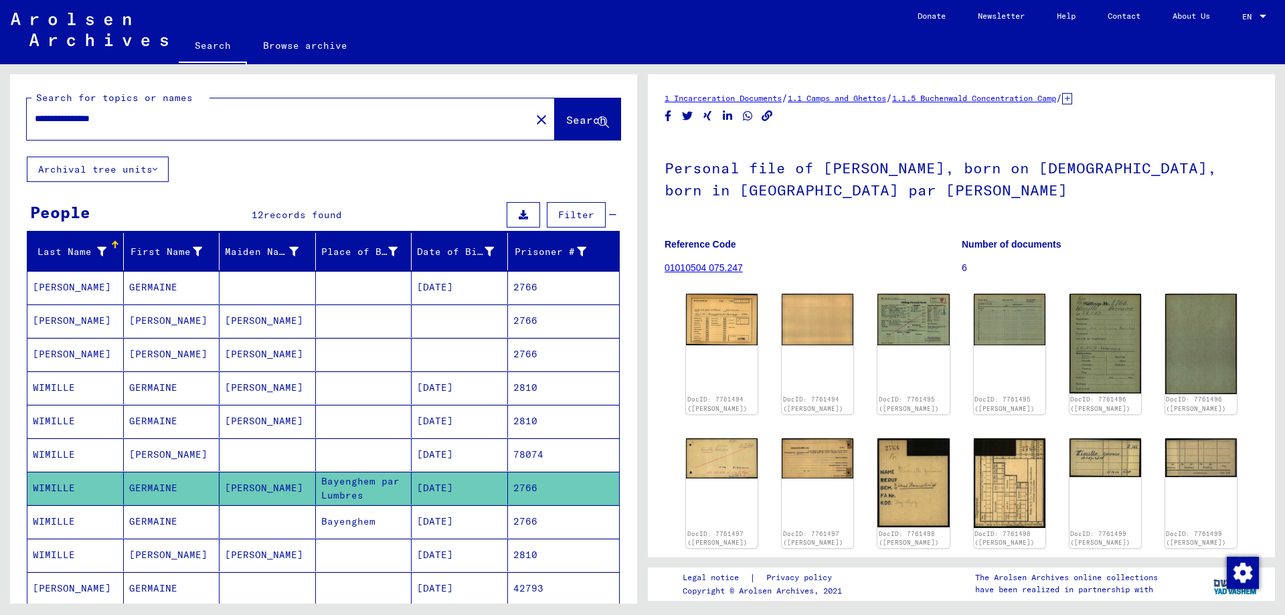
click at [384, 531] on mat-cell "Bayenghem" at bounding box center [364, 521] width 96 height 33
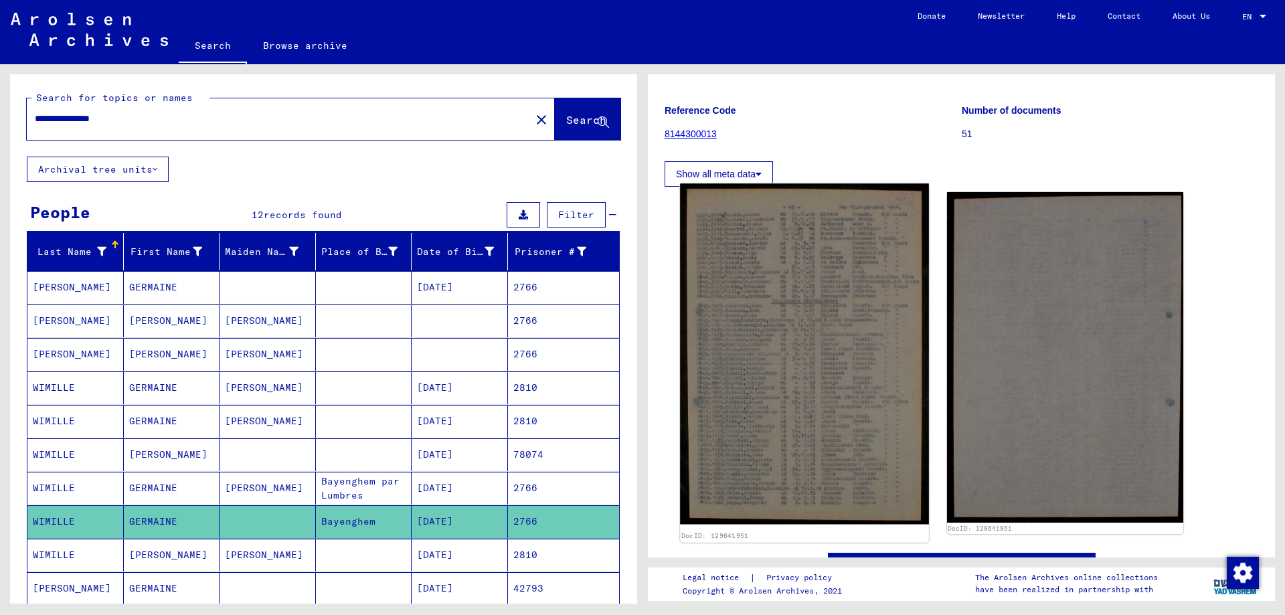
click at [819, 329] on img at bounding box center [804, 353] width 248 height 341
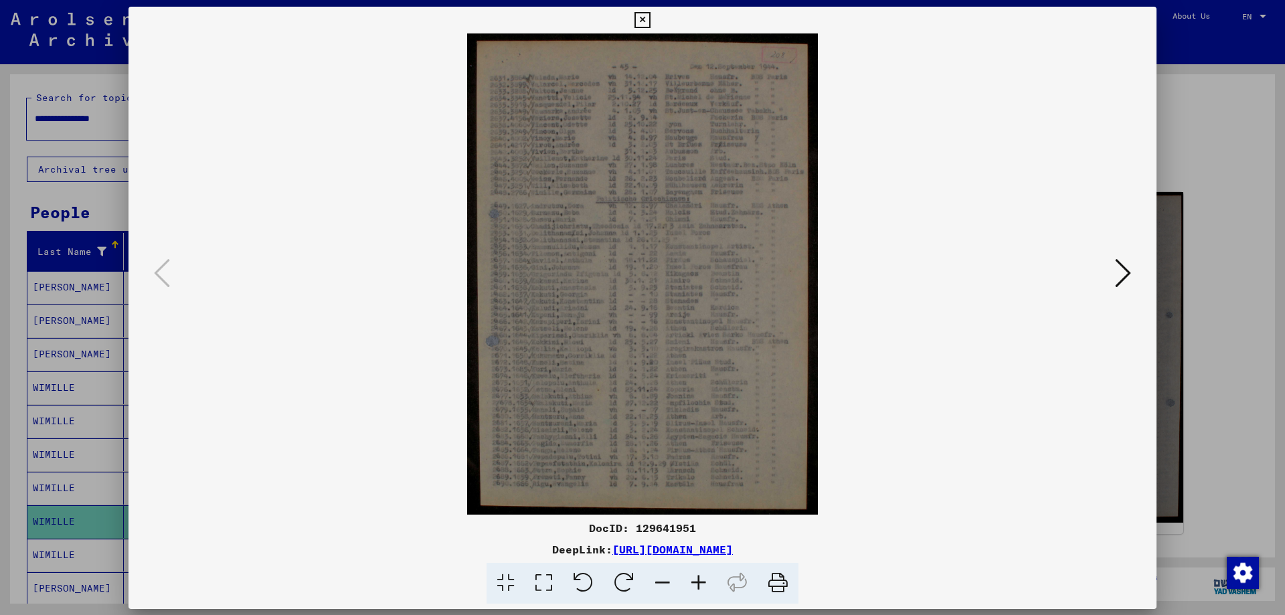
scroll to position [201, 0]
click at [643, 23] on icon at bounding box center [642, 20] width 15 height 16
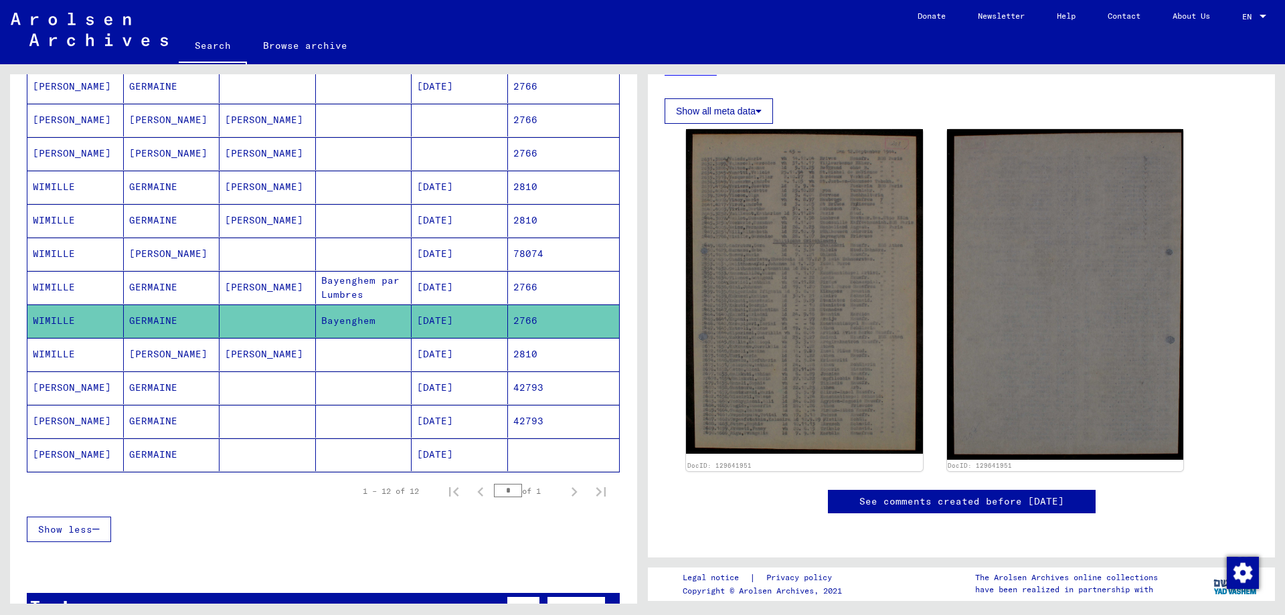
scroll to position [335, 0]
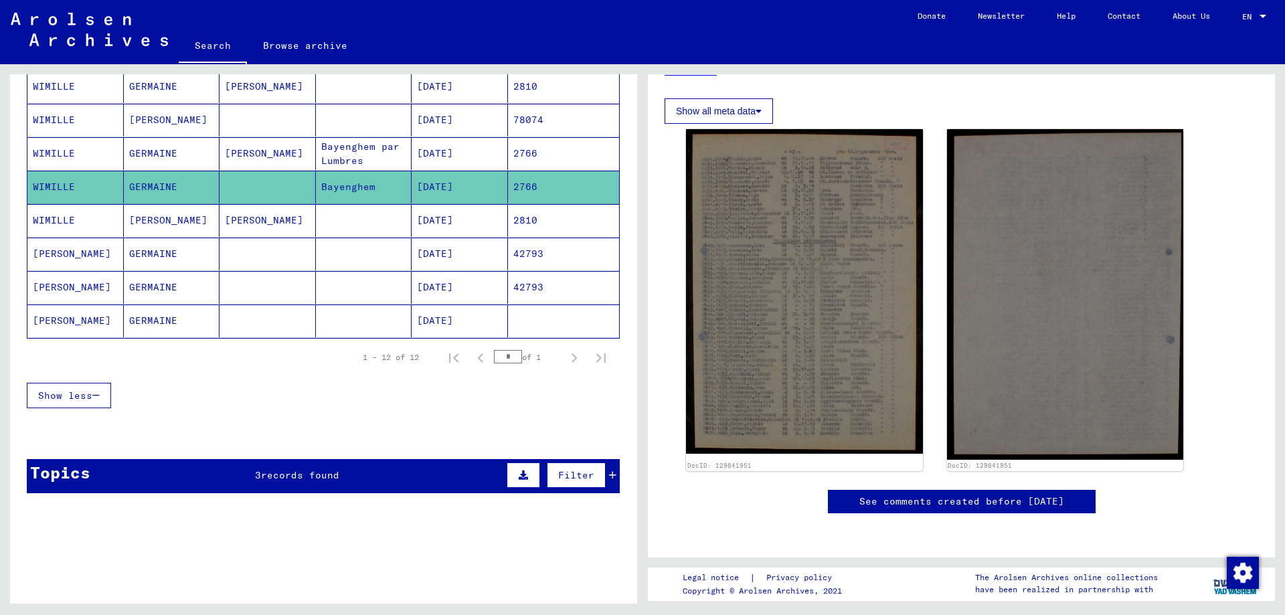
click at [434, 222] on mat-cell "[DATE]" at bounding box center [460, 220] width 96 height 33
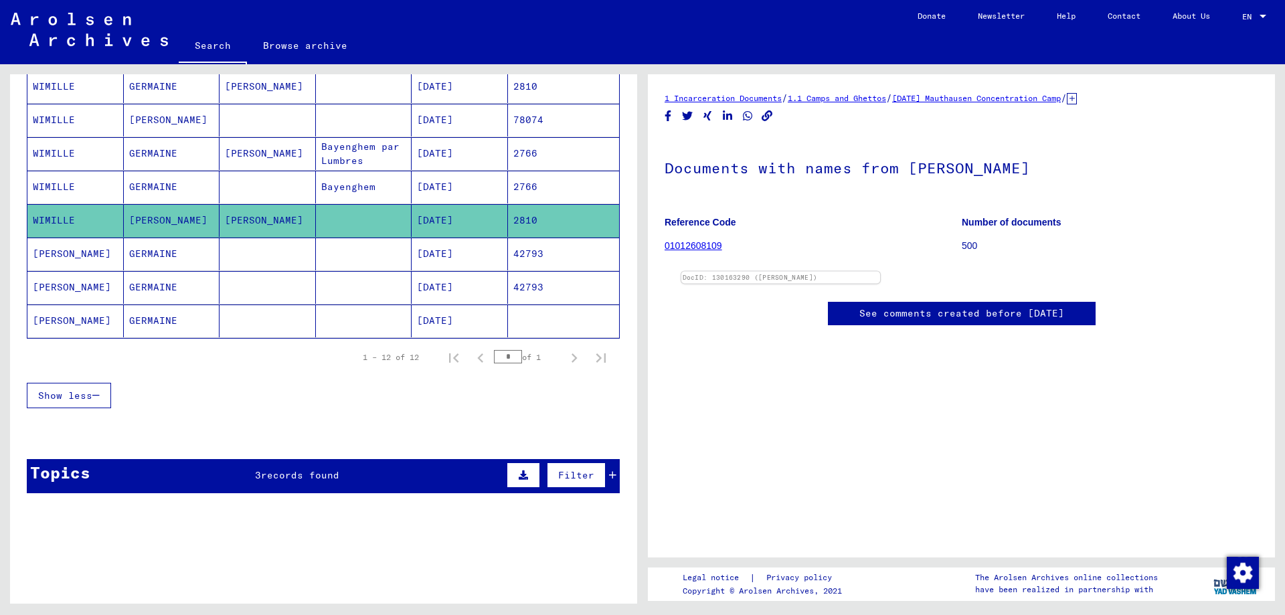
scroll to position [134, 0]
click at [465, 256] on mat-cell "[DATE]" at bounding box center [460, 254] width 96 height 33
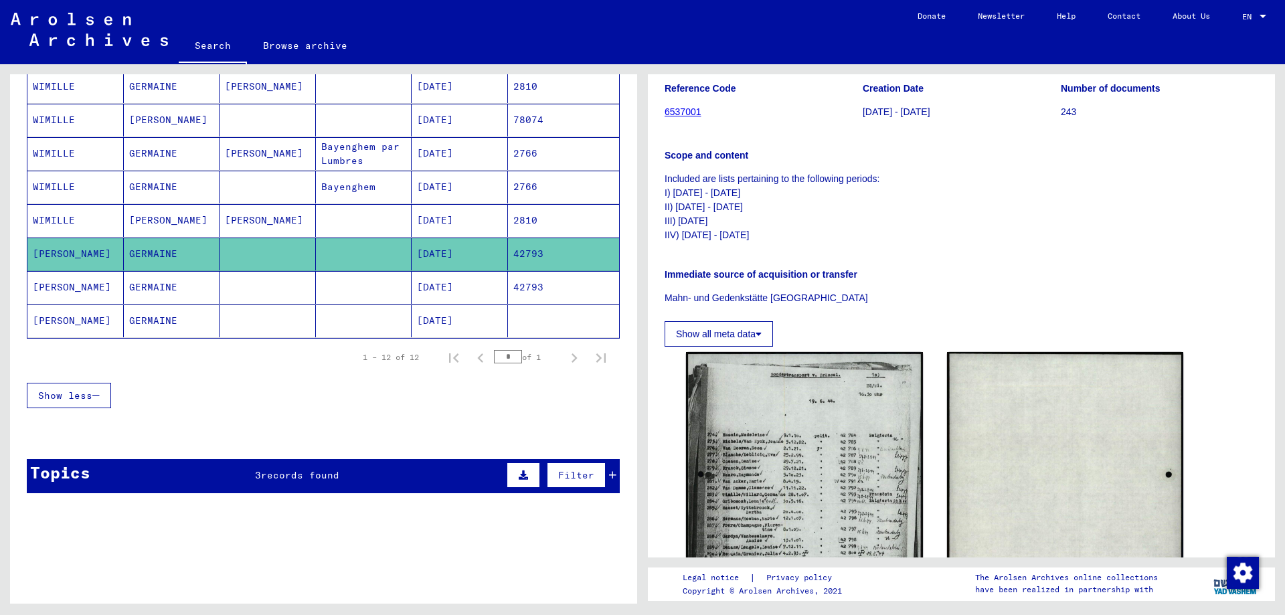
scroll to position [268, 0]
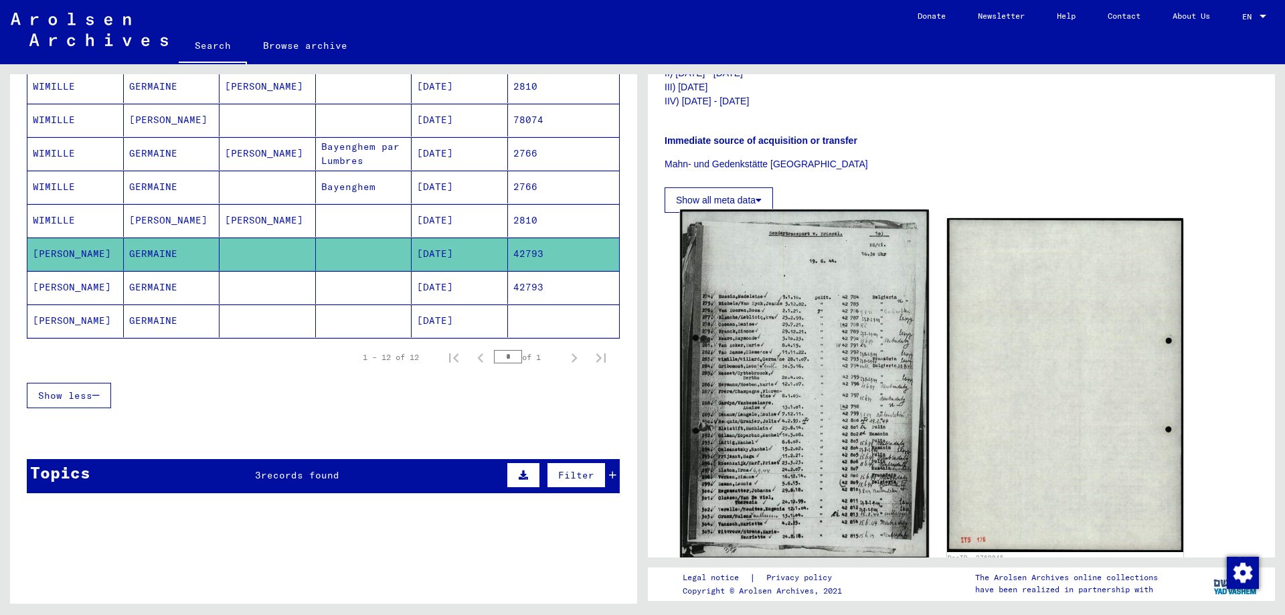
click at [821, 391] on img at bounding box center [804, 384] width 248 height 349
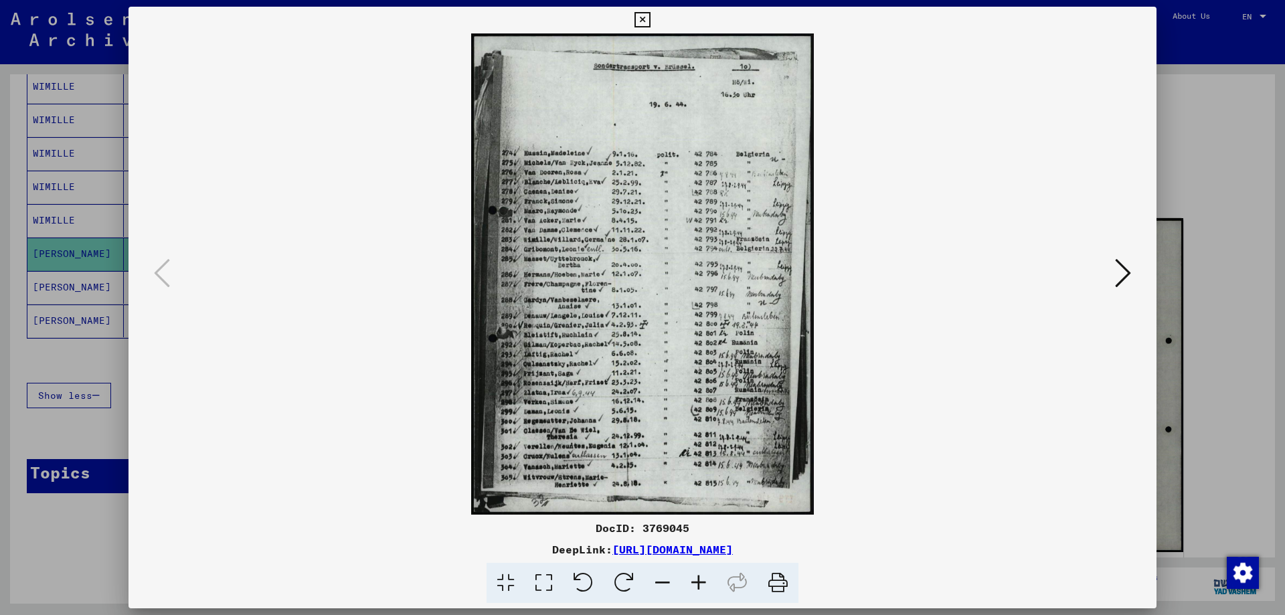
click at [647, 21] on icon at bounding box center [642, 20] width 15 height 16
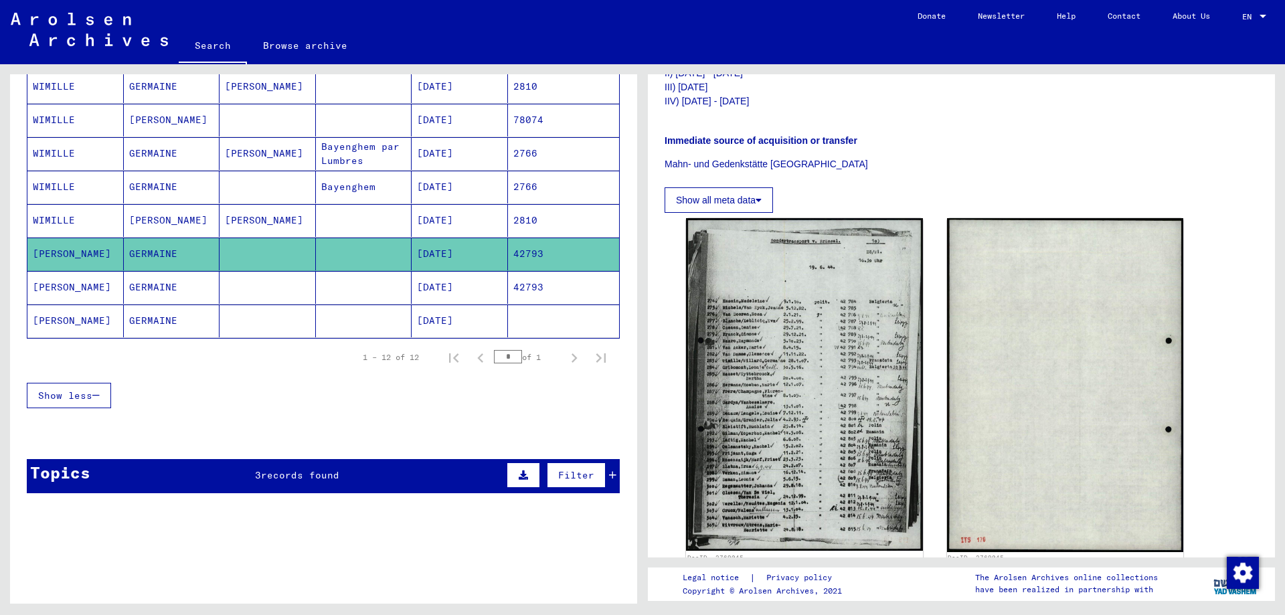
click at [268, 297] on mat-cell at bounding box center [268, 287] width 96 height 33
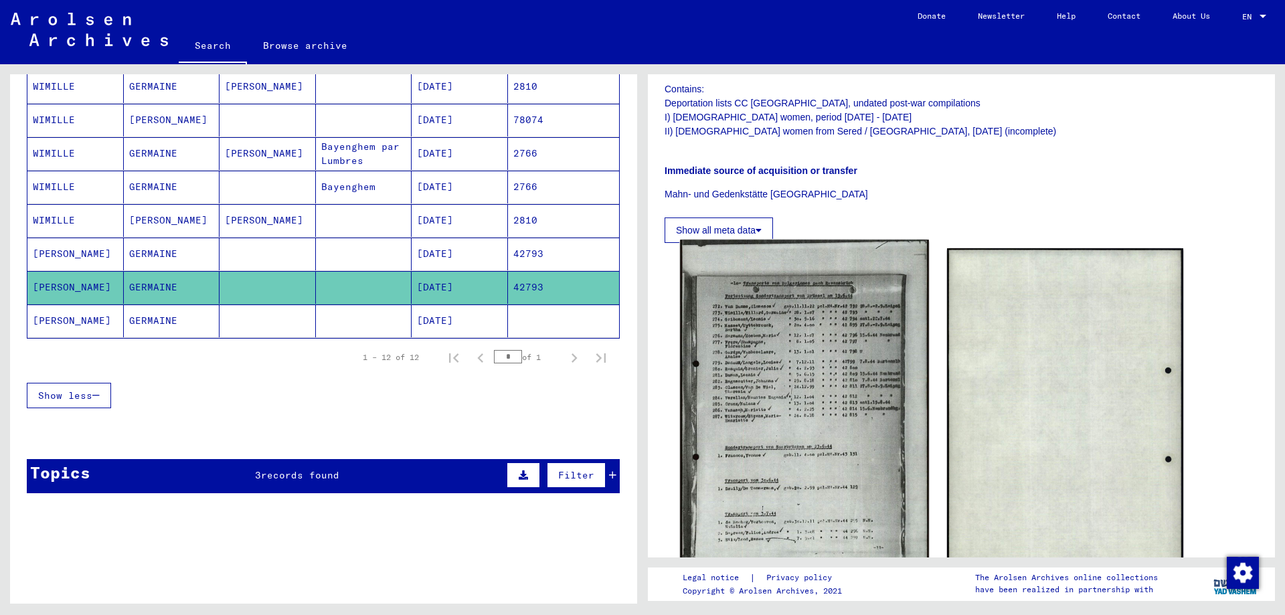
scroll to position [335, 0]
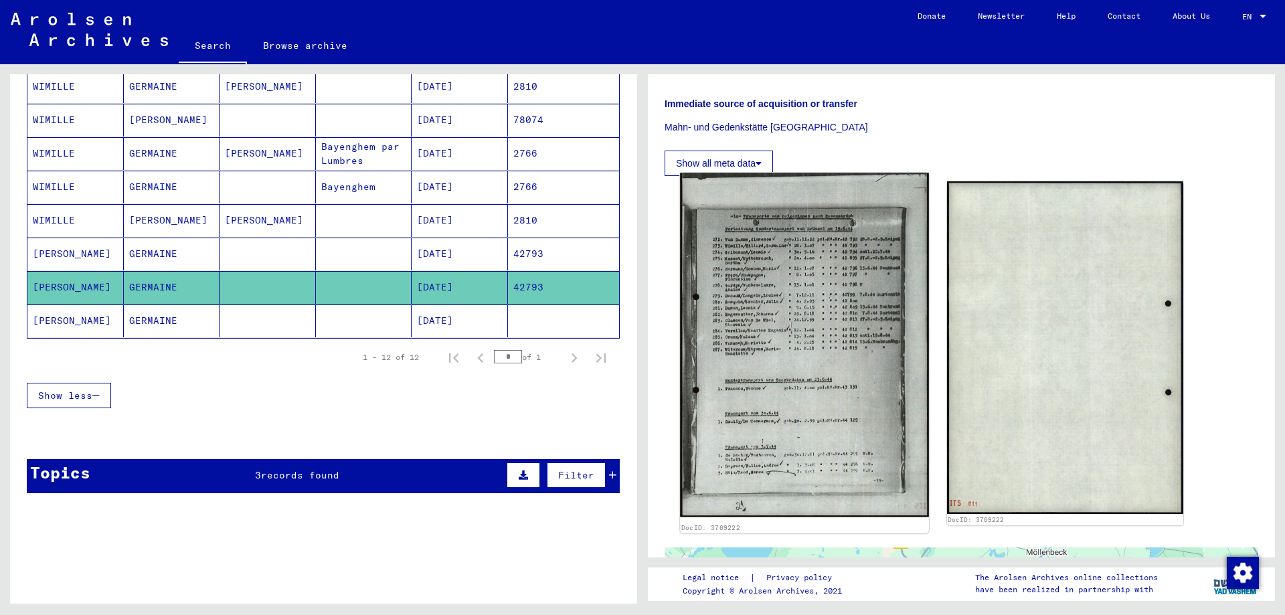
click at [838, 408] on img at bounding box center [804, 345] width 248 height 344
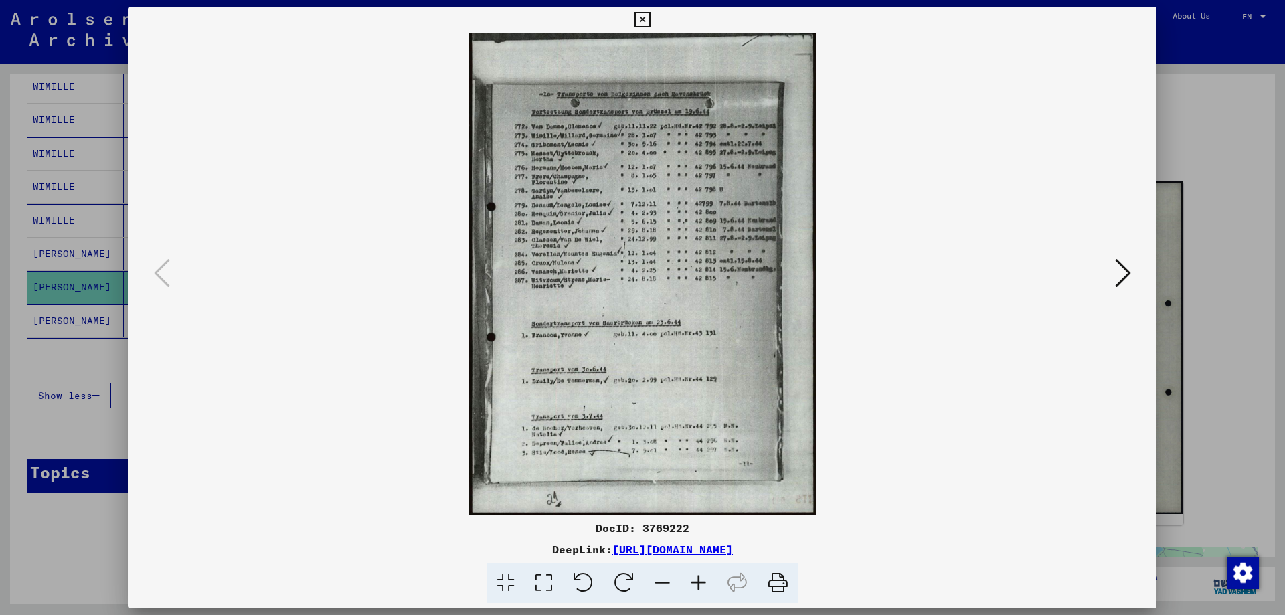
click at [639, 18] on icon at bounding box center [642, 20] width 15 height 16
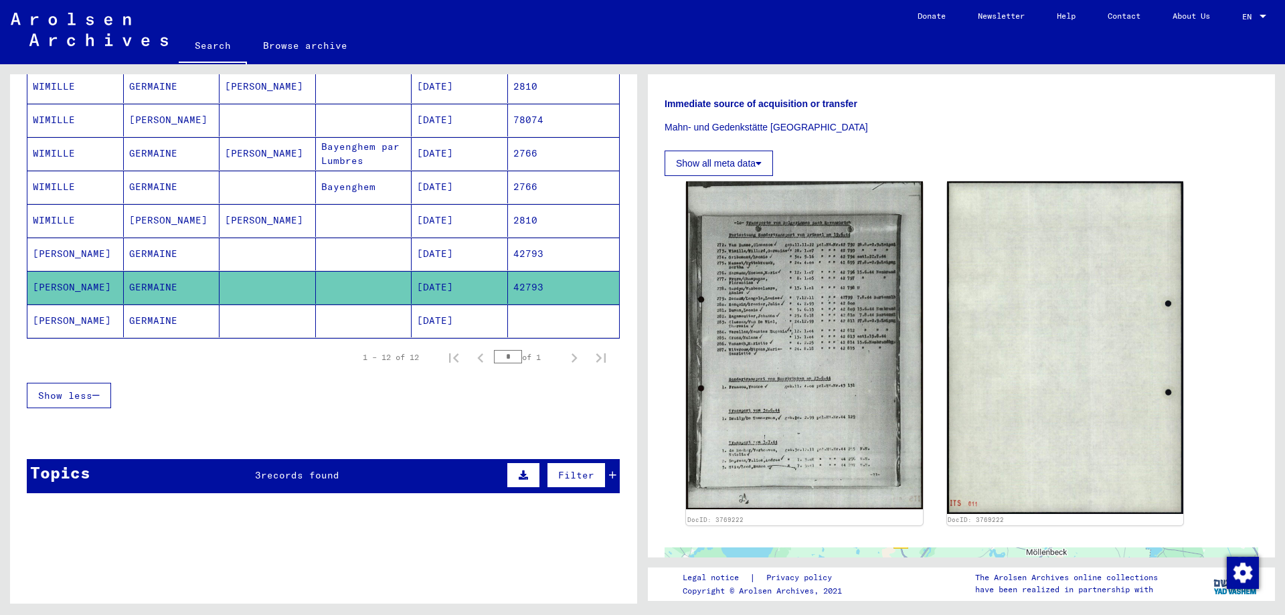
click at [354, 323] on mat-cell at bounding box center [364, 321] width 96 height 33
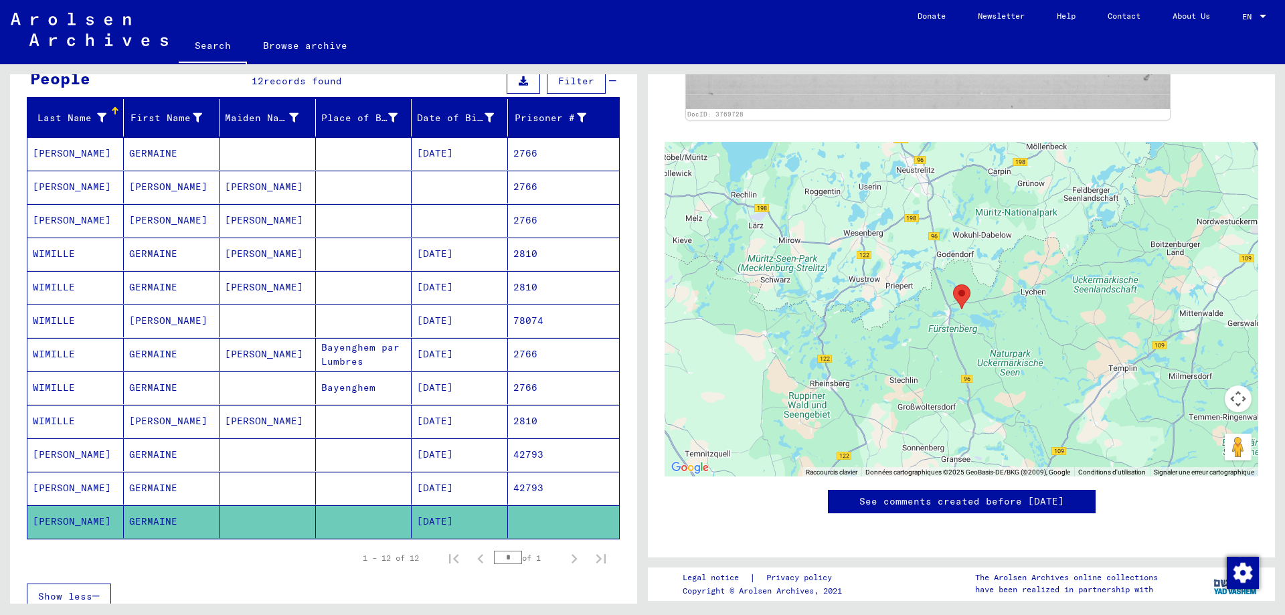
scroll to position [463, 0]
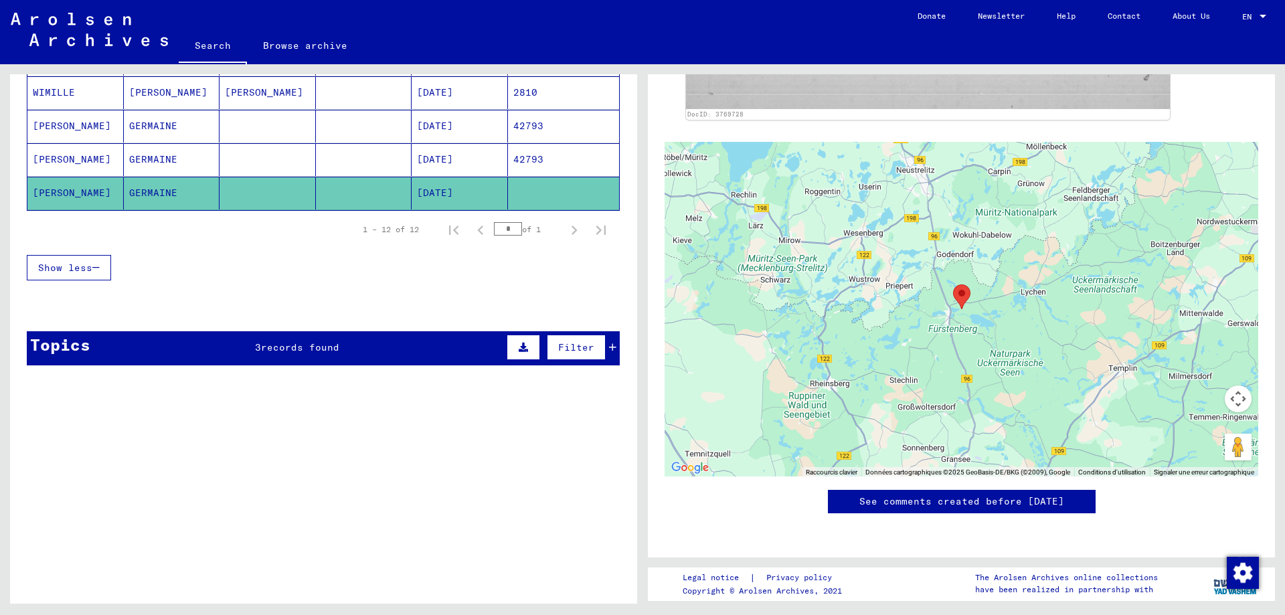
click at [607, 346] on div "Topics 3 records found Filter" at bounding box center [323, 348] width 593 height 34
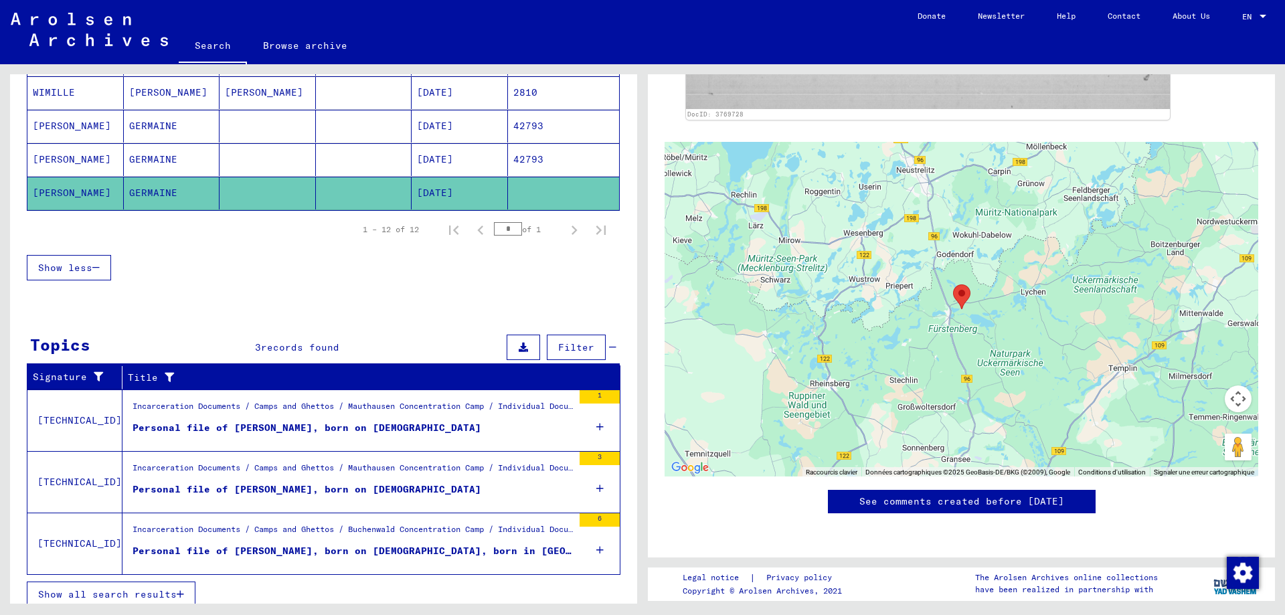
scroll to position [473, 0]
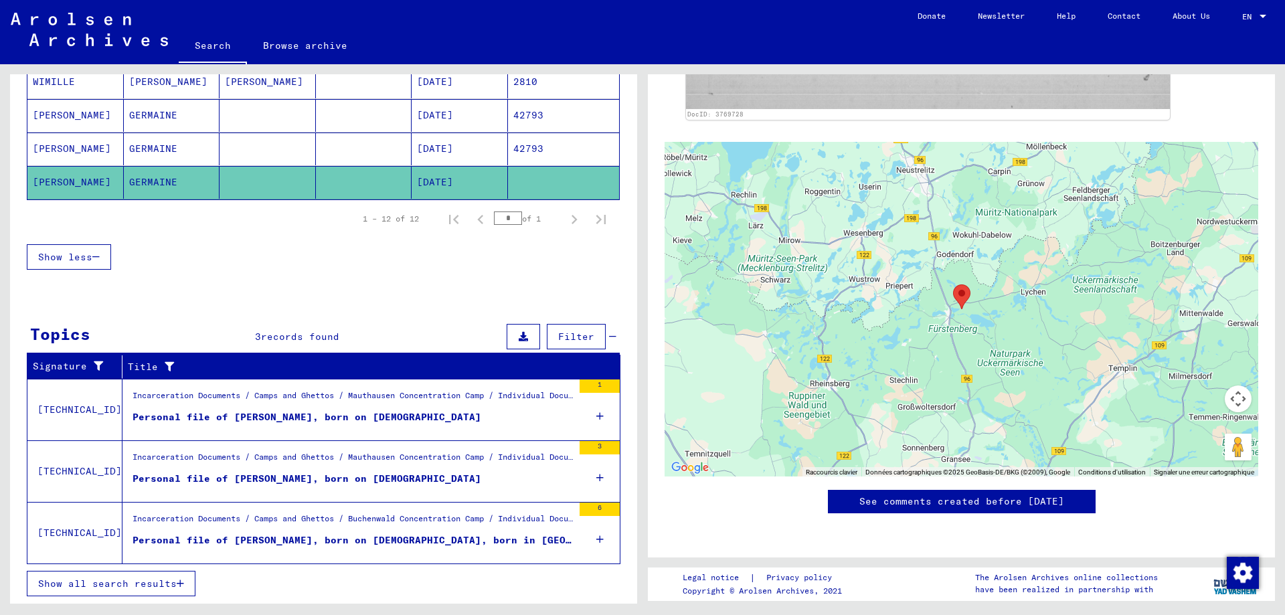
click at [403, 412] on div "Personal file of [PERSON_NAME], born on [DEMOGRAPHIC_DATA]" at bounding box center [307, 417] width 349 height 14
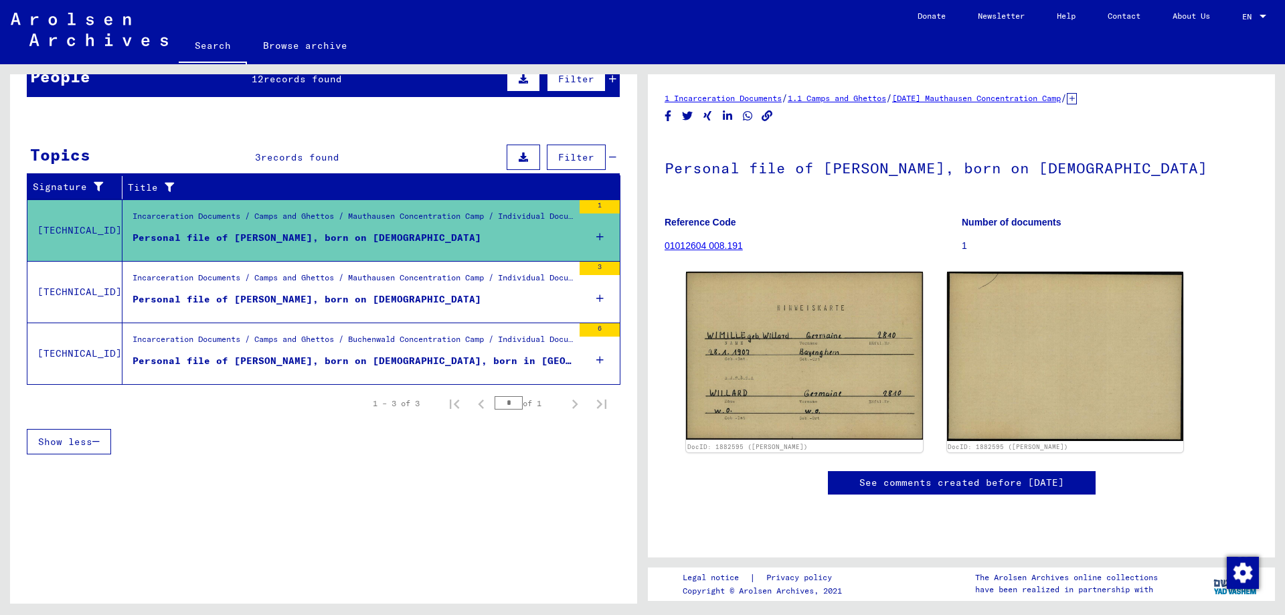
click at [430, 285] on div "Incarceration Documents / Camps and Ghettos / Mauthausen Concentration Camp / I…" at bounding box center [353, 281] width 441 height 19
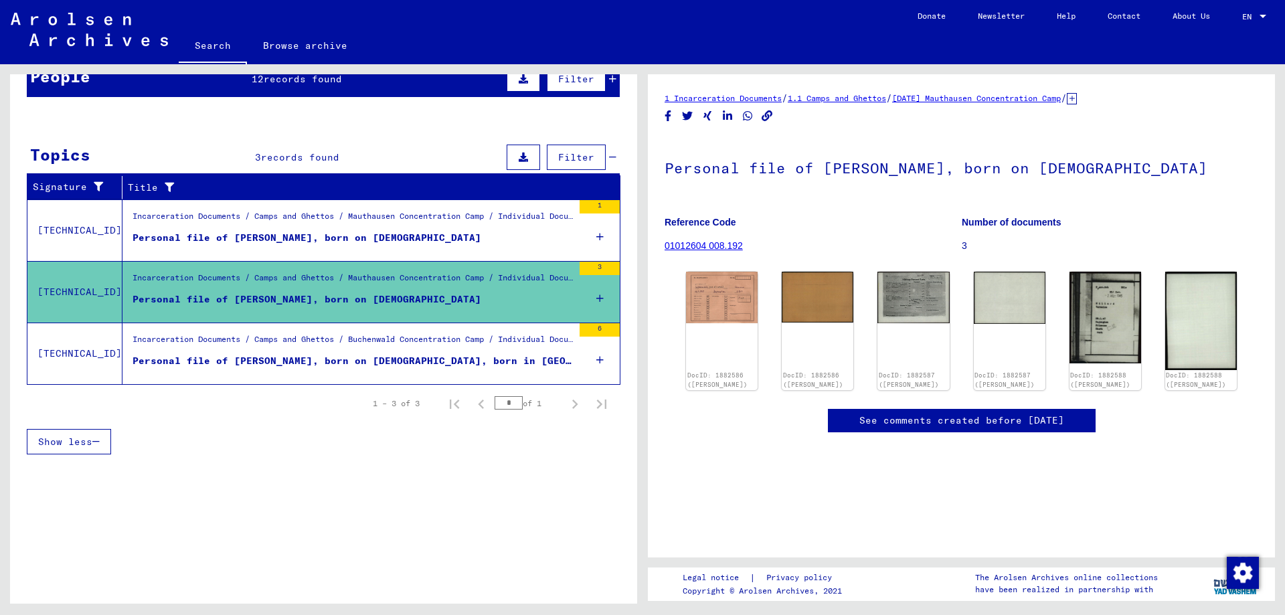
click at [452, 339] on div "Incarceration Documents / Camps and Ghettos / Buchenwald Concentration Camp / I…" at bounding box center [353, 342] width 441 height 19
